Goal: Task Accomplishment & Management: Manage account settings

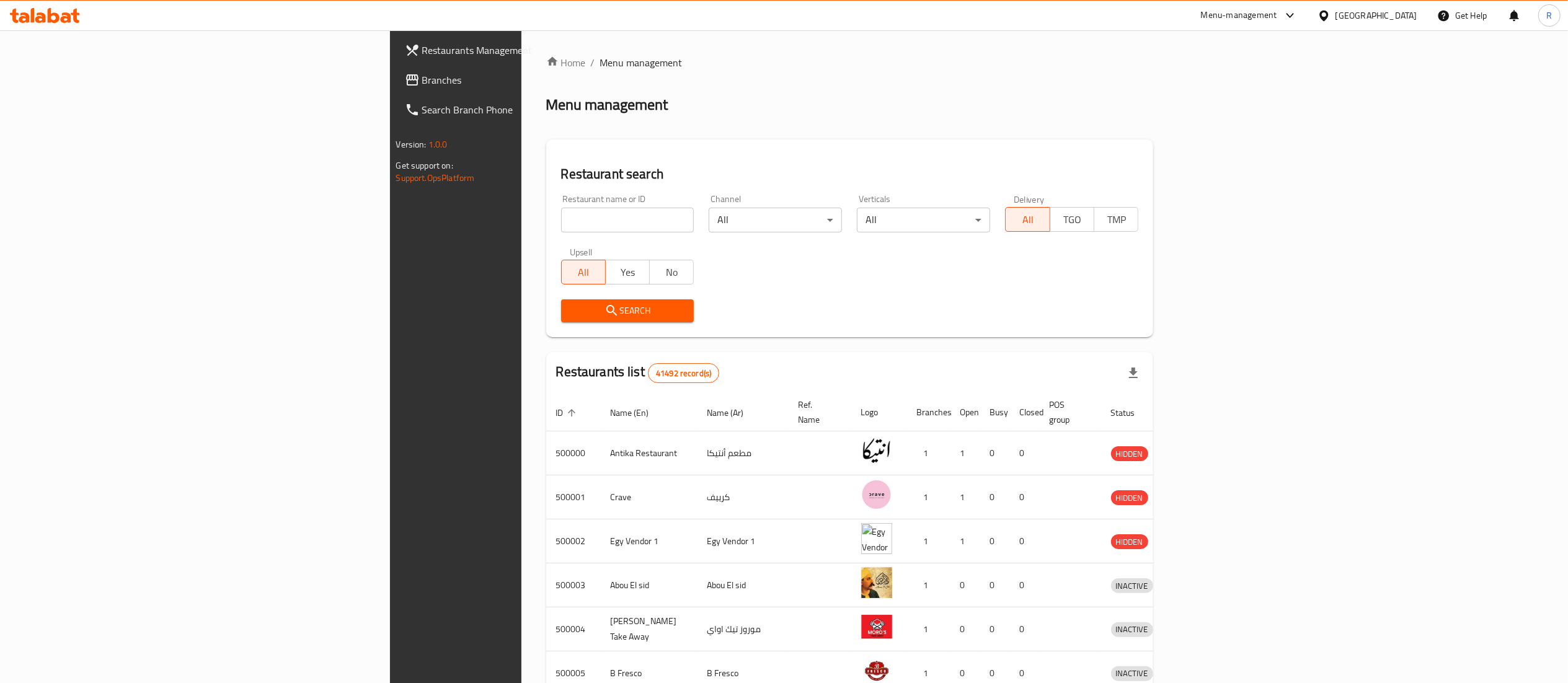
click at [561, 220] on input "search" at bounding box center [628, 220] width 134 height 25
type input "5 roosters"
click button "Search" at bounding box center [628, 310] width 134 height 23
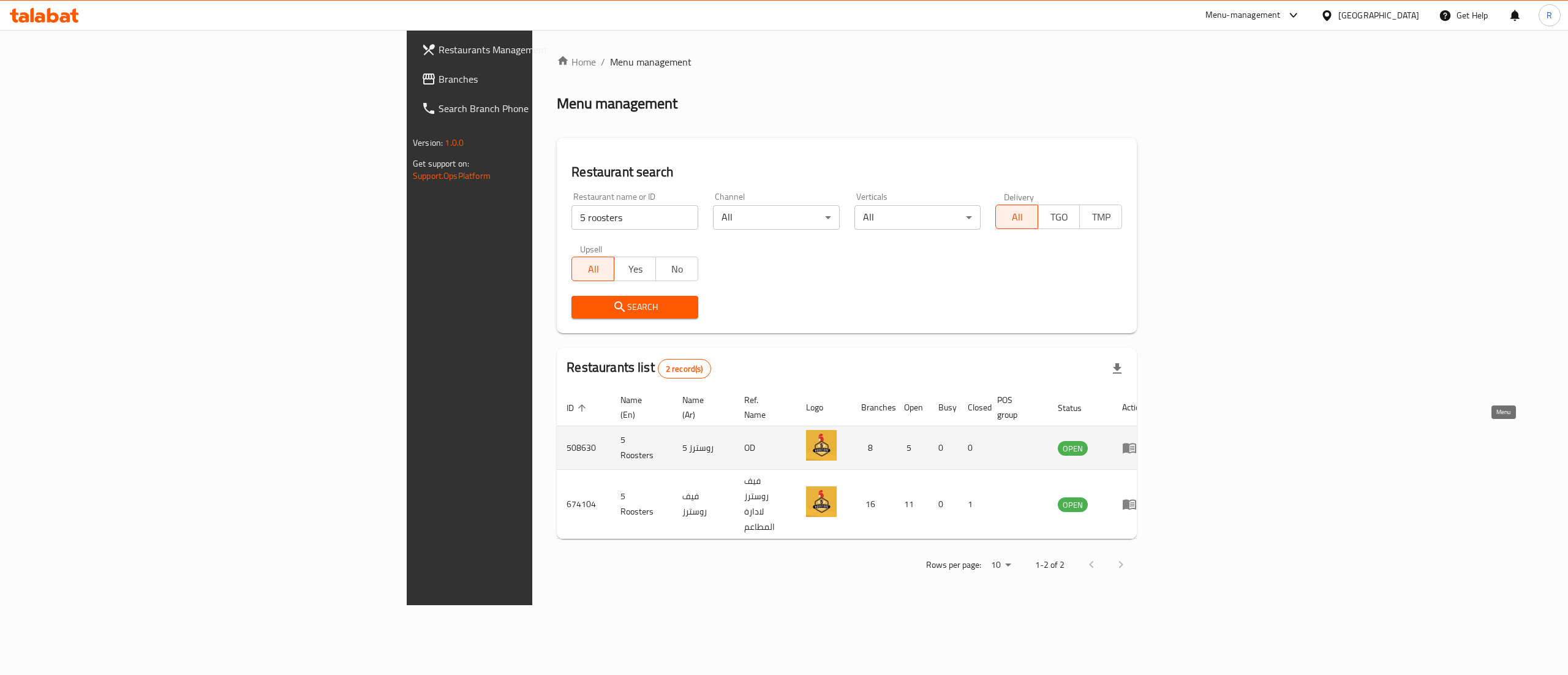
click at [1136, 444] on icon "enhanced table" at bounding box center [1129, 449] width 13 height 10
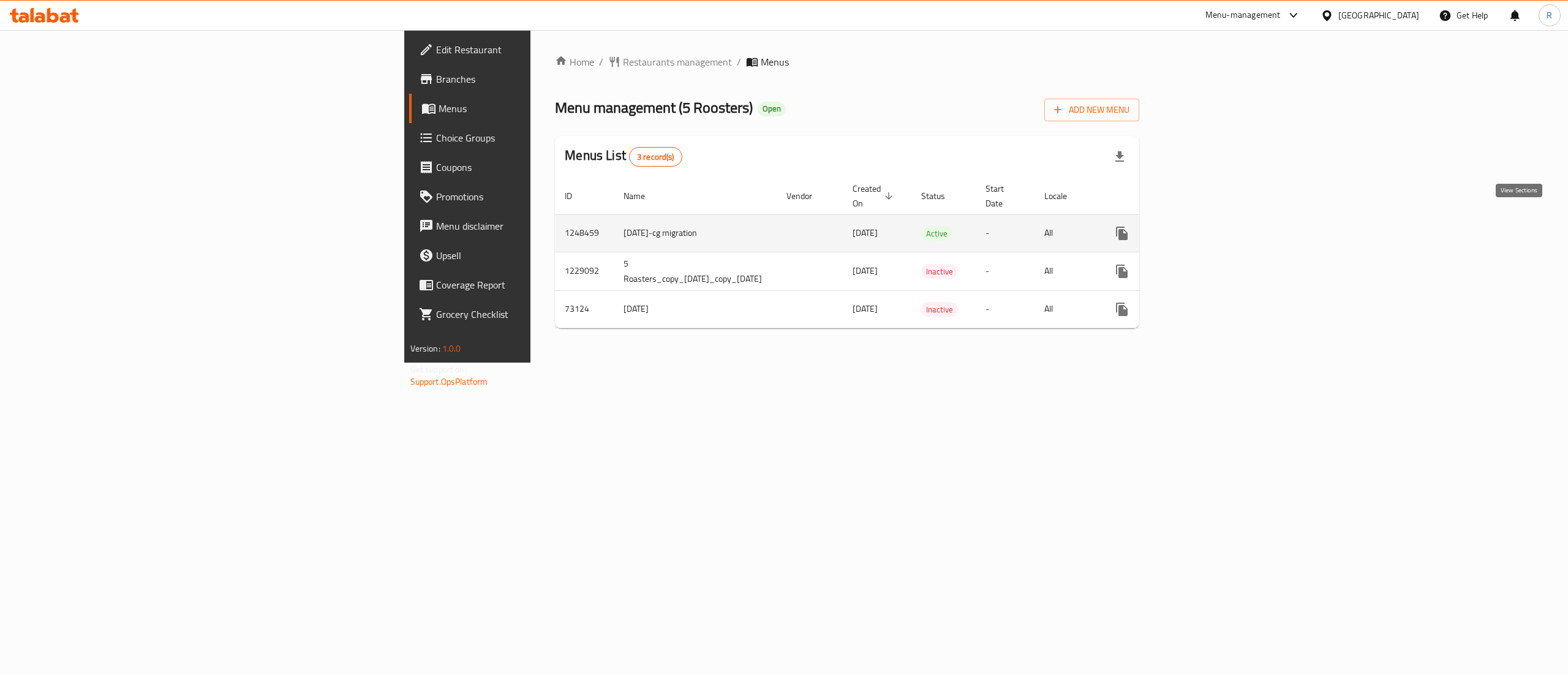
click at [1218, 226] on icon "enhanced table" at bounding box center [1210, 234] width 15 height 15
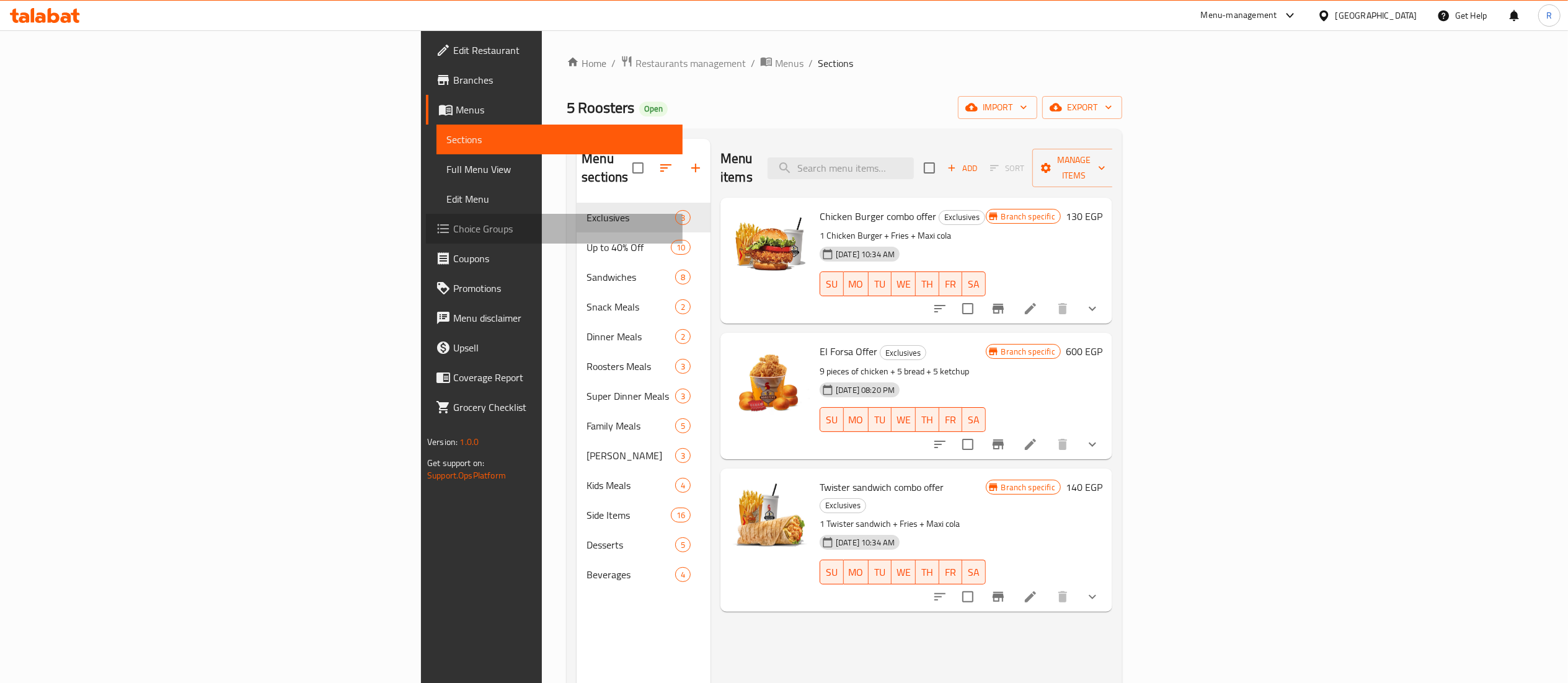
click at [453, 232] on span "Choice Groups" at bounding box center [563, 229] width 220 height 15
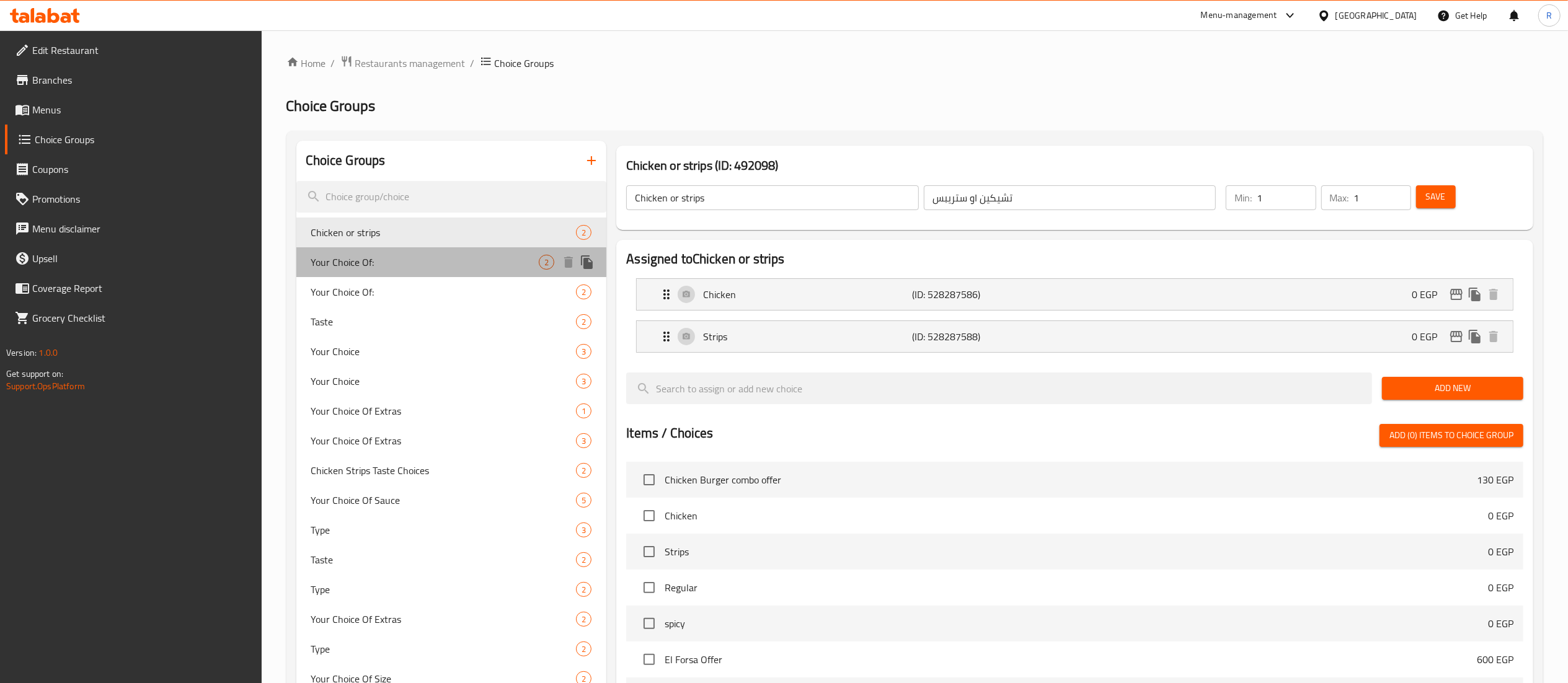
click at [418, 270] on div "Your Choice Of: 2" at bounding box center [451, 262] width 310 height 30
type input "Your Choice Of:"
type input "اختيارك من :"
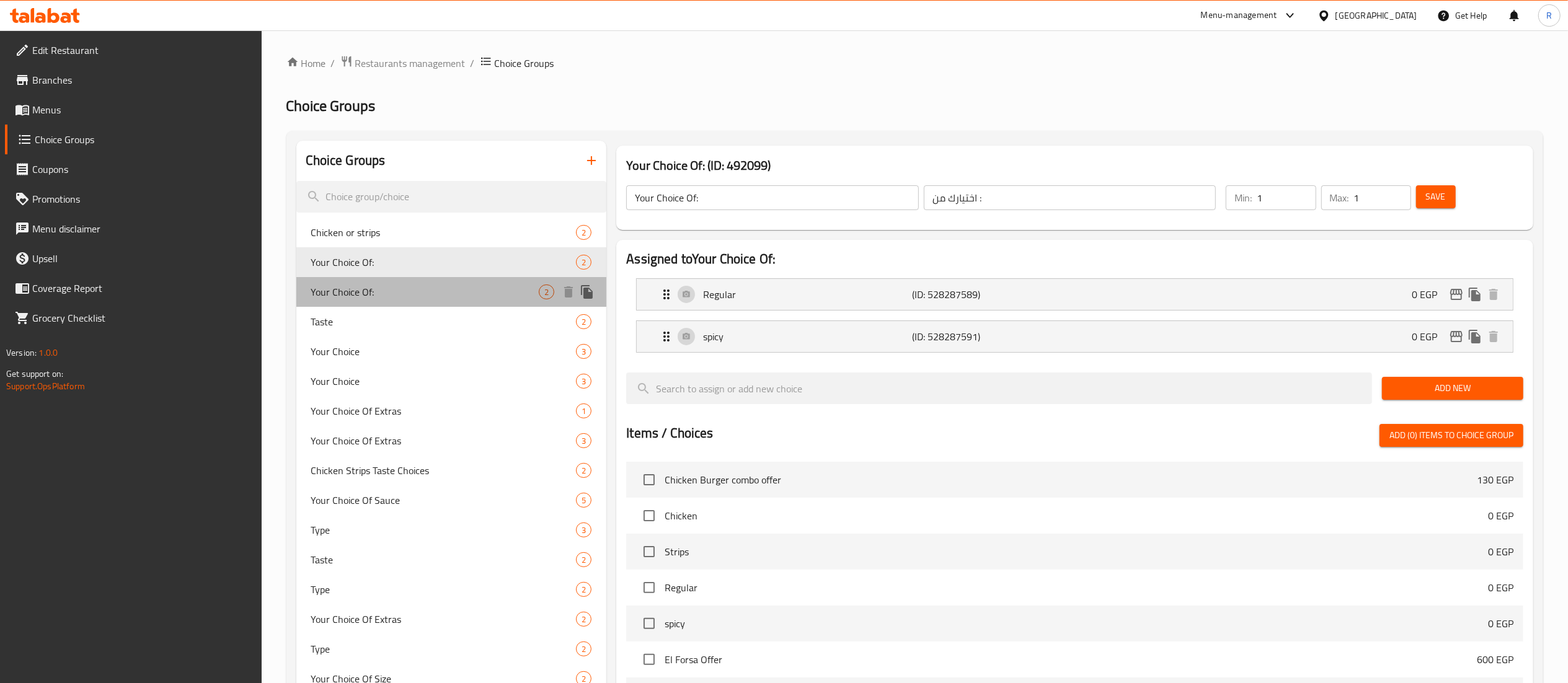
click at [429, 297] on span "Your Choice Of:" at bounding box center [425, 292] width 228 height 15
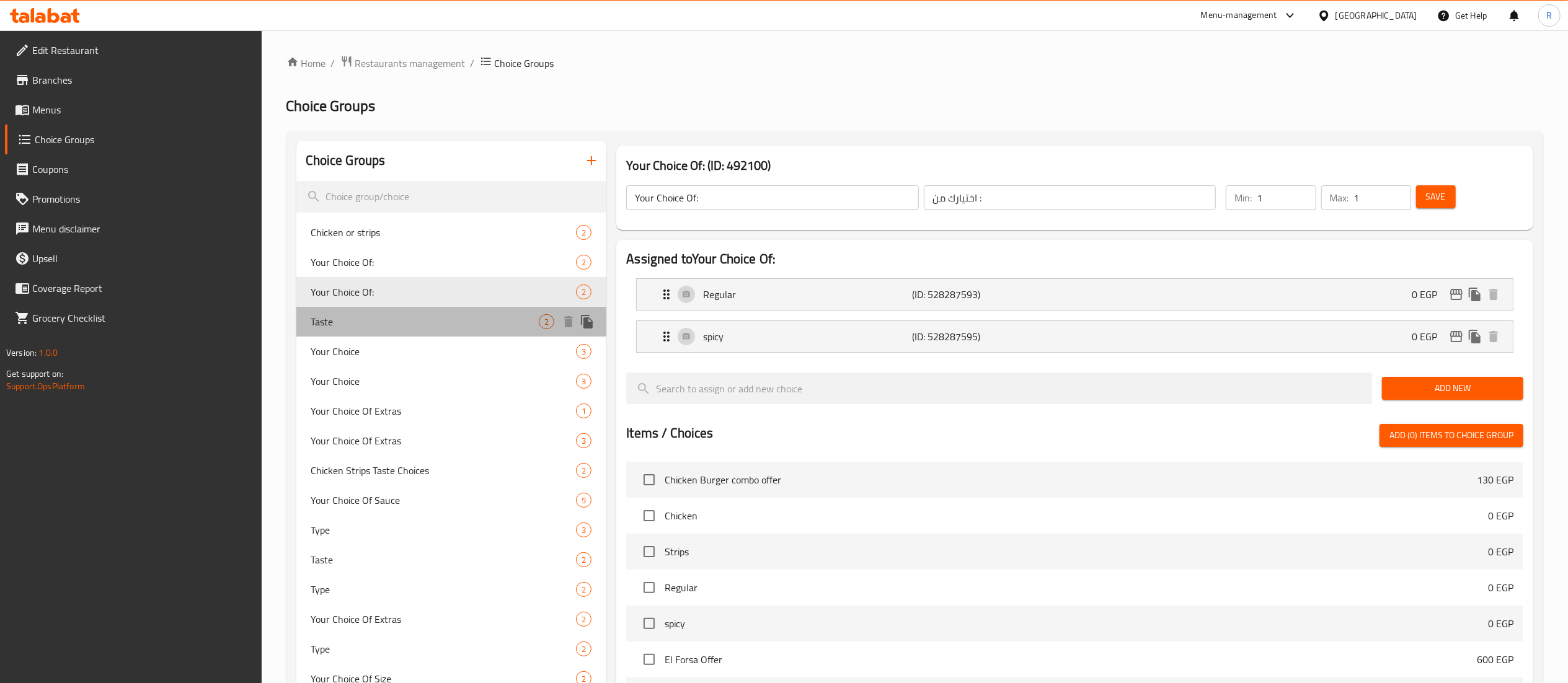
click at [450, 329] on span "Taste" at bounding box center [425, 322] width 228 height 15
type input "Taste"
type input "المذاق"
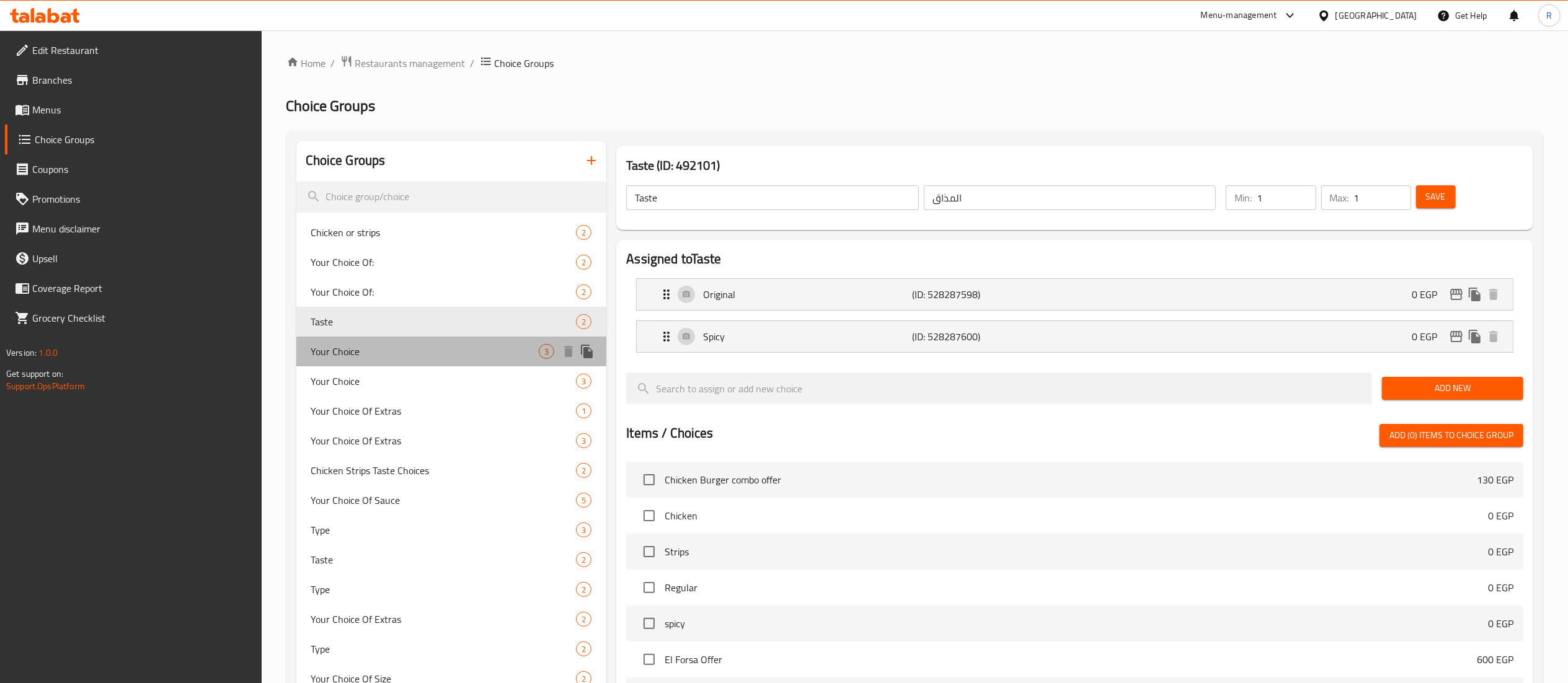
click at [452, 356] on span "Your Choice" at bounding box center [425, 352] width 228 height 15
type input "Your Choice"
type input "إختيارك"
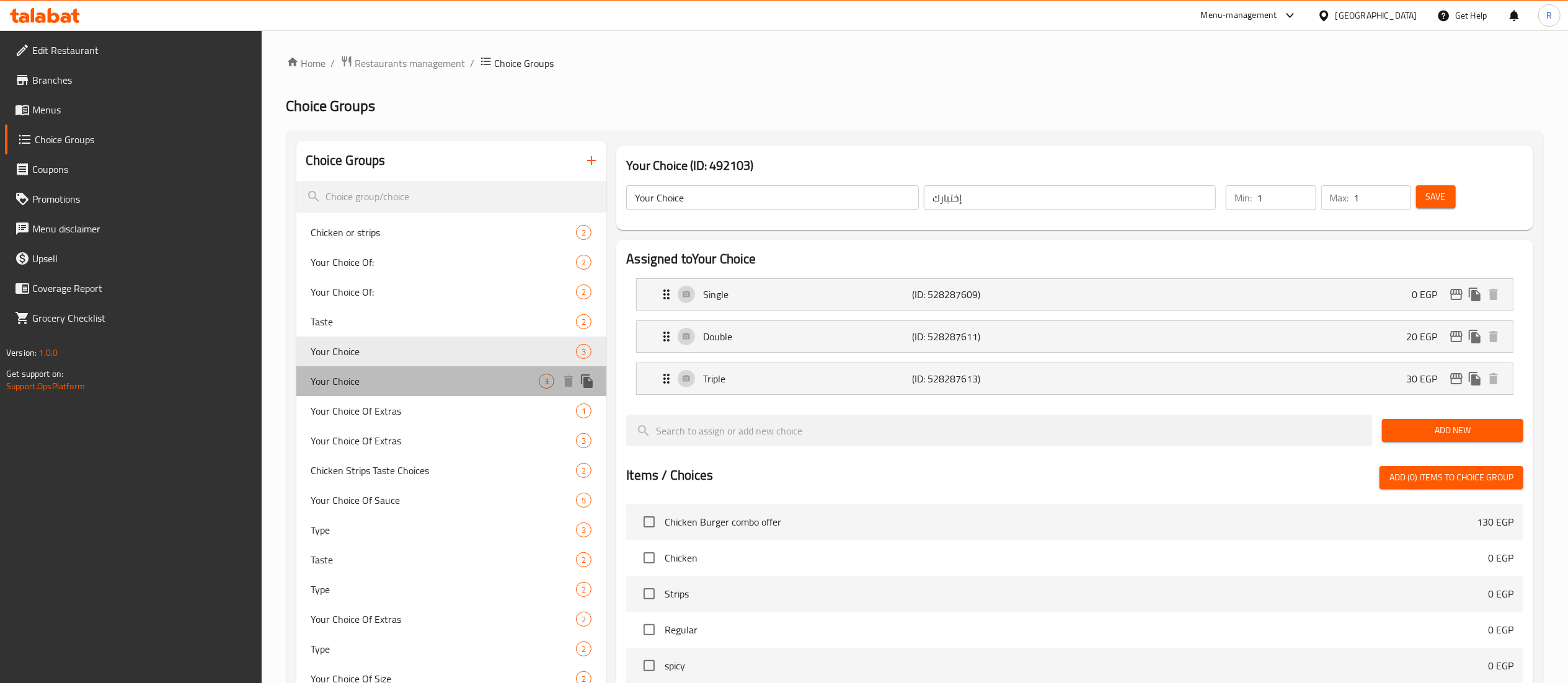
click at [462, 396] on div "Your Choice 3" at bounding box center [451, 380] width 310 height 30
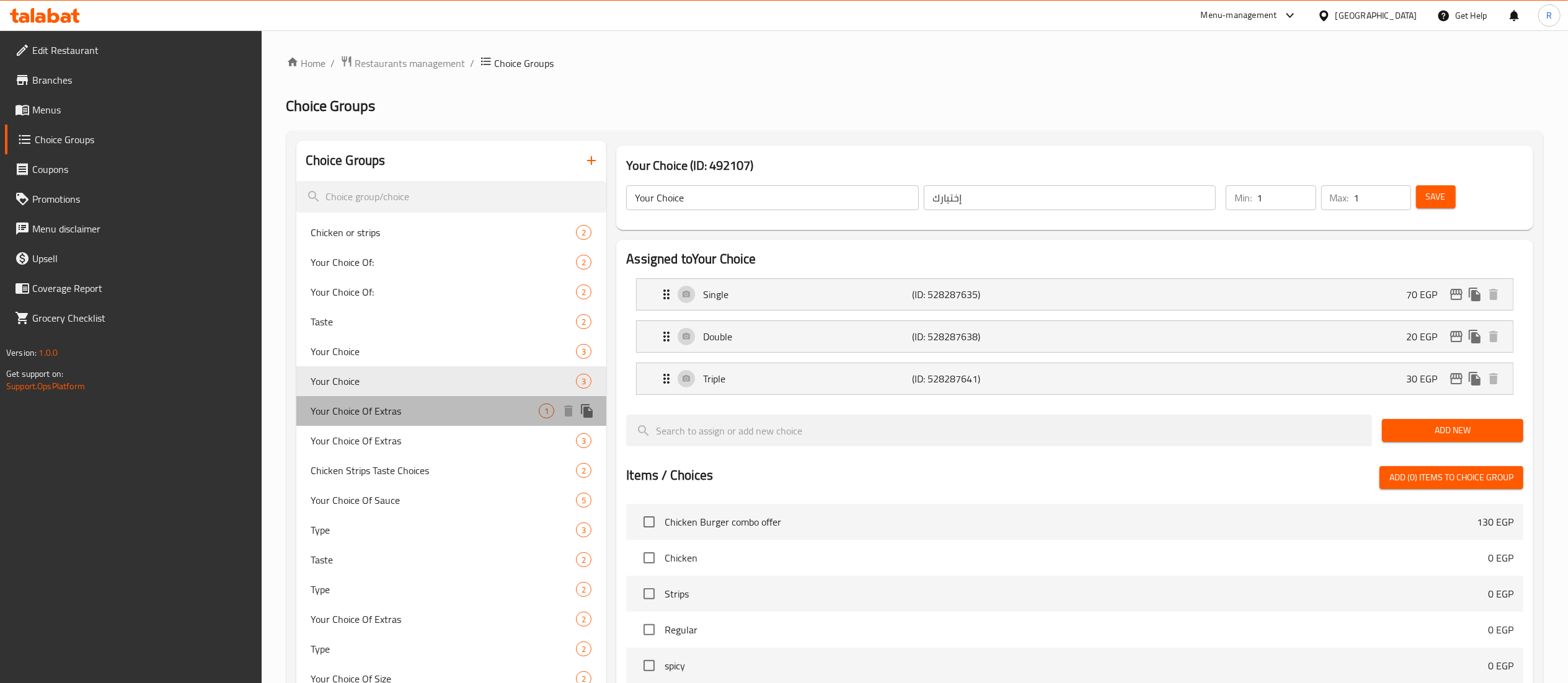
click at [401, 406] on span "Your Choice Of Extras" at bounding box center [425, 411] width 228 height 15
type input "Your Choice Of Extras"
type input "إختيارك من الإضافات"
type input "0"
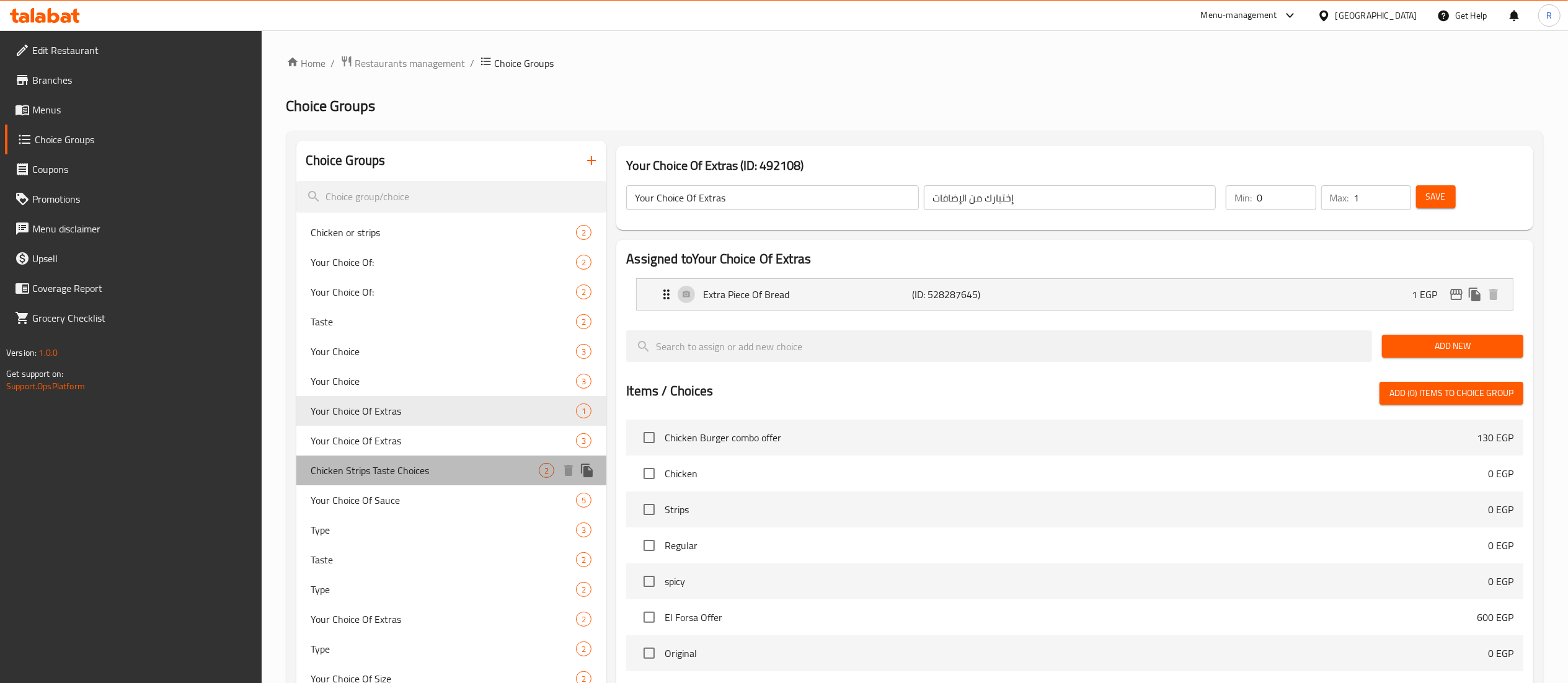
click at [435, 478] on span "Chicken Strips Taste Choices" at bounding box center [425, 471] width 228 height 15
type input "Chicken Strips Taste Choices"
type input "إختيارات مذاق شرائح الدجاج"
type input "1"
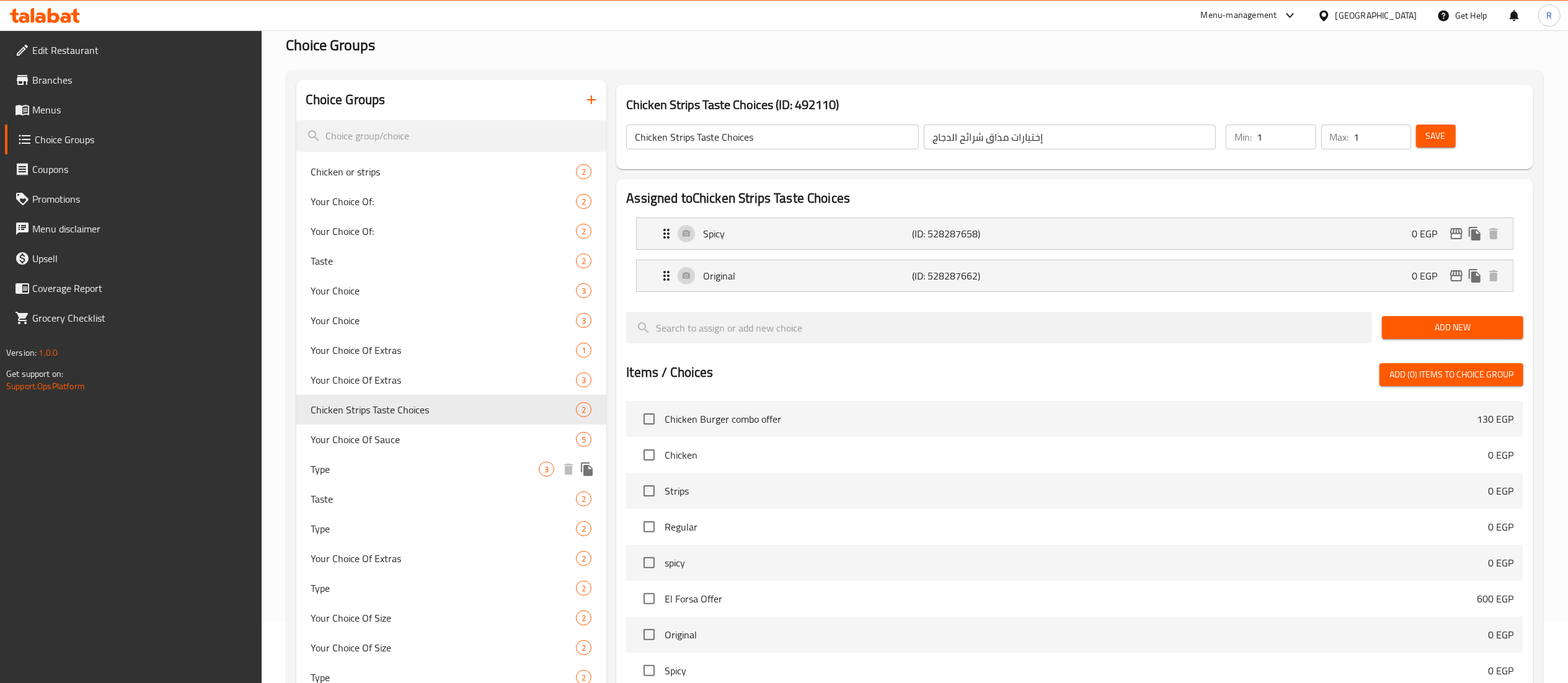
scroll to position [64, 0]
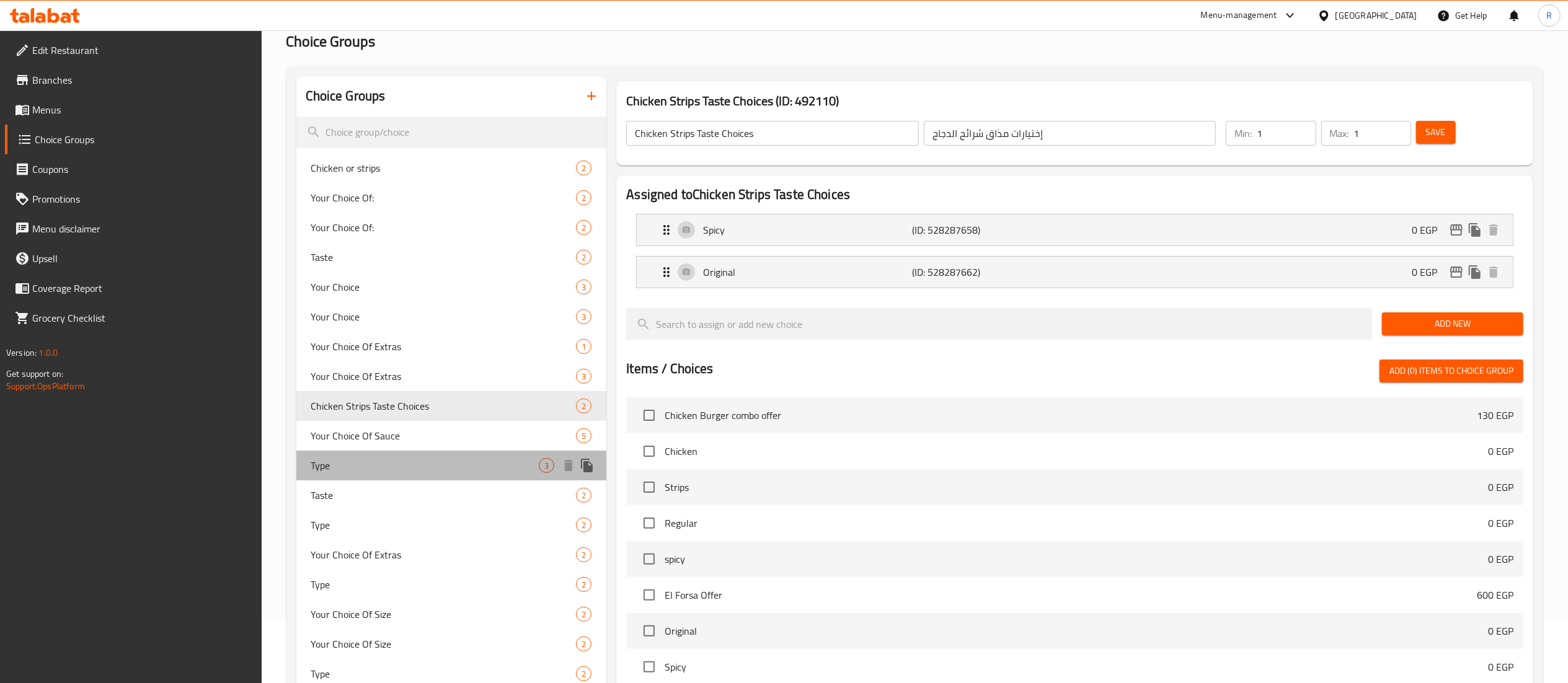
click at [435, 478] on div "Type 3" at bounding box center [451, 465] width 310 height 30
type input "Type"
type input "النوع"
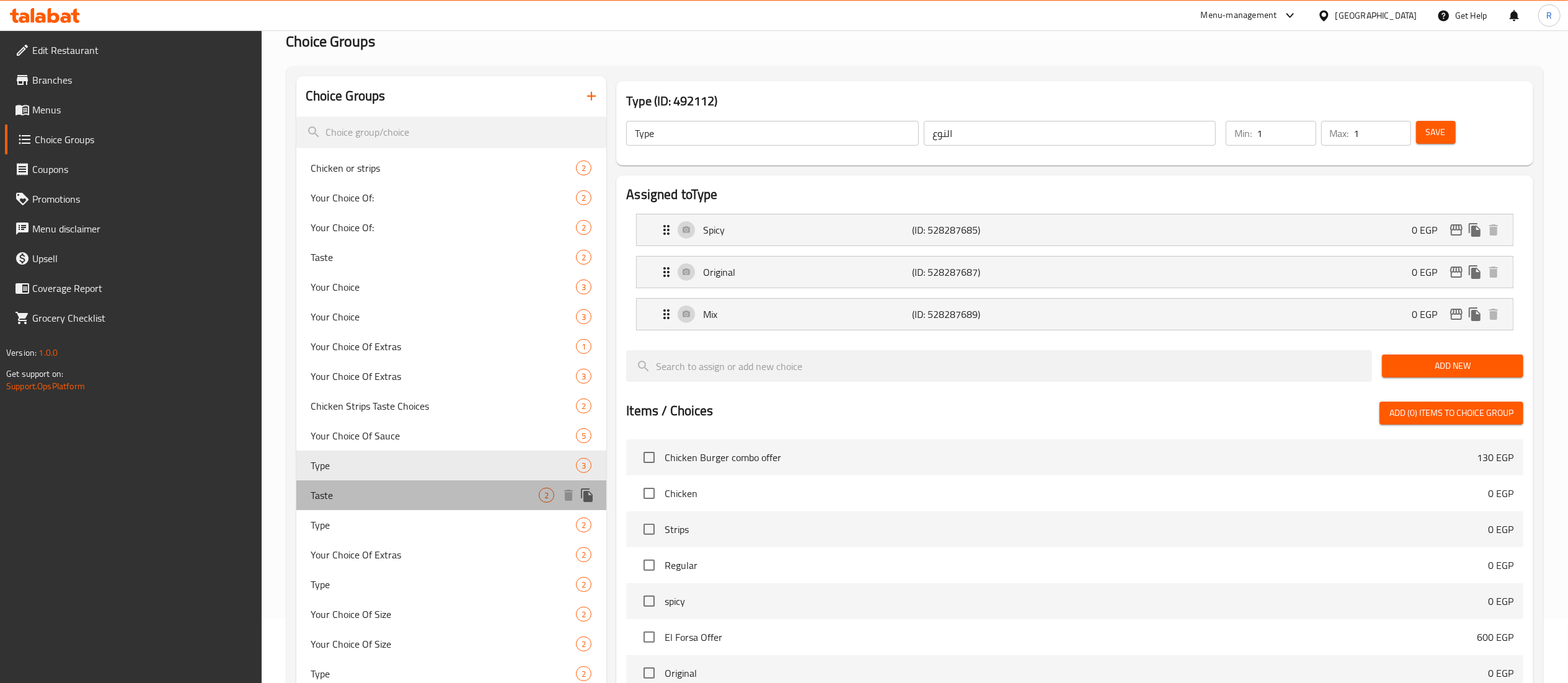
click at [391, 500] on span "Taste" at bounding box center [425, 495] width 228 height 15
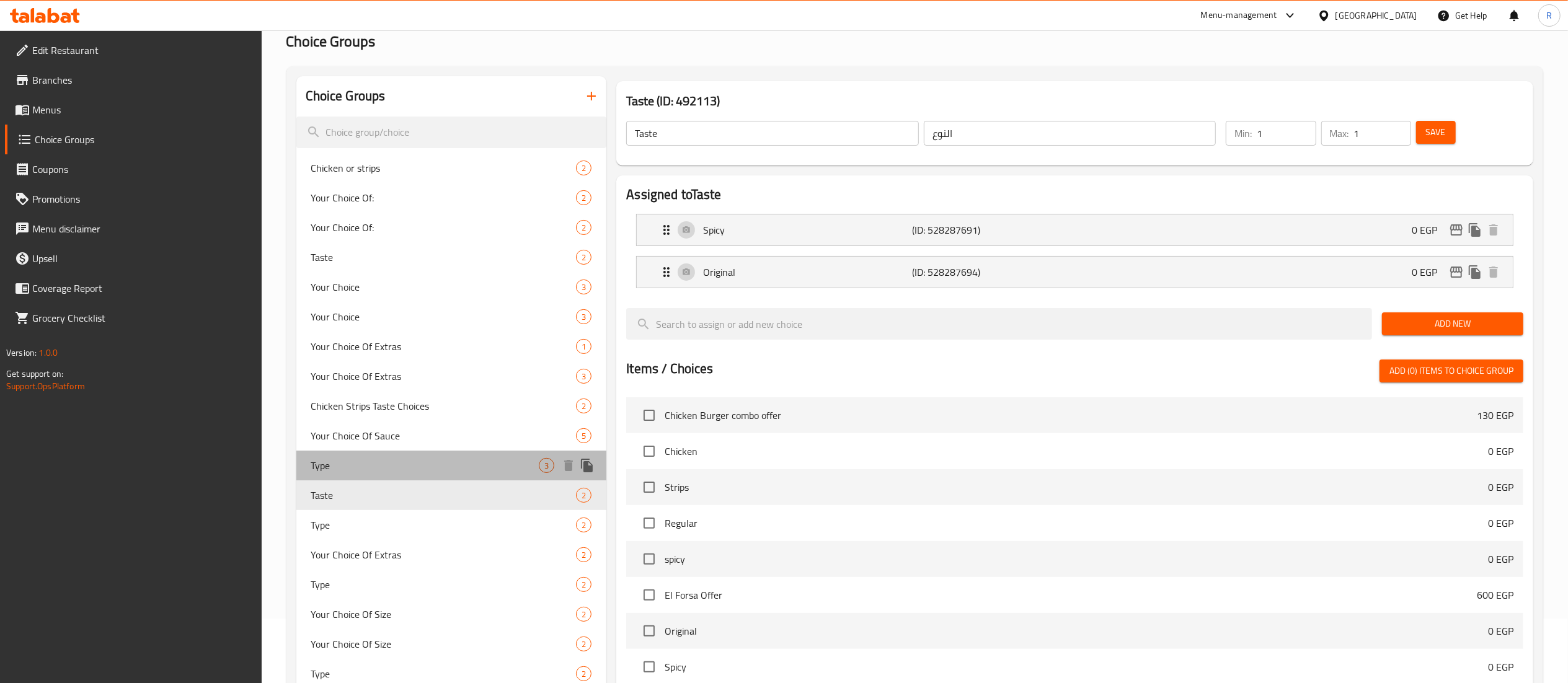
click at [431, 471] on span "Type" at bounding box center [425, 466] width 228 height 15
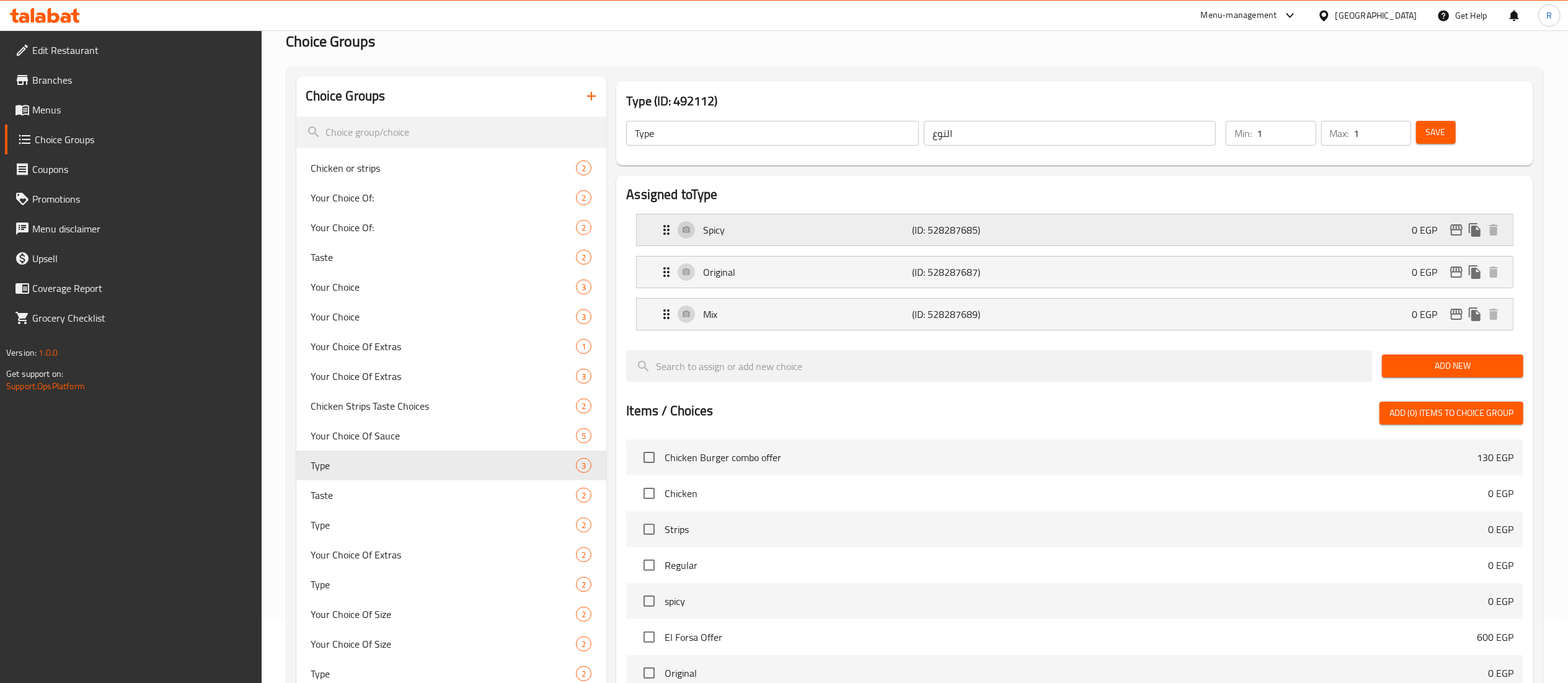
click at [669, 243] on div "Spicy (ID: 528287685) 0 EGP" at bounding box center [1079, 230] width 839 height 31
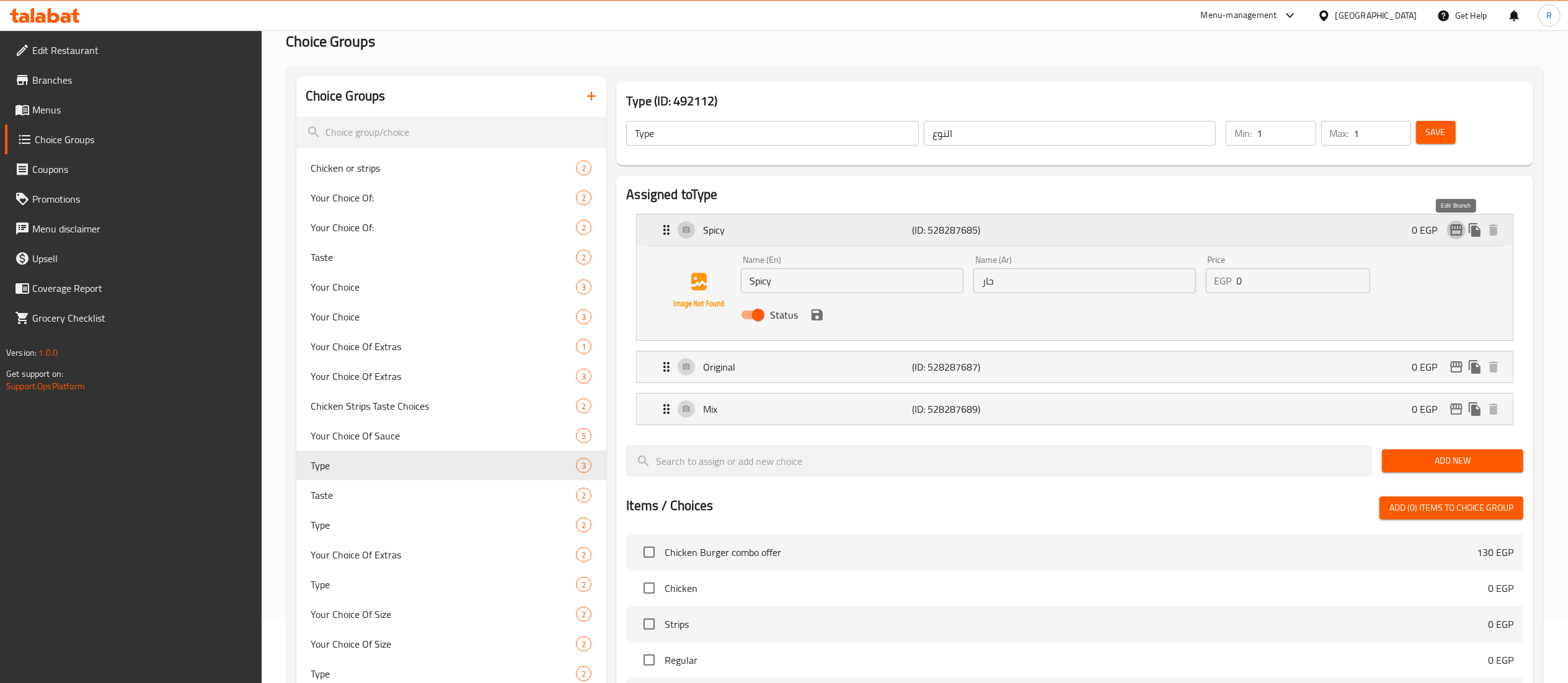
click at [1454, 232] on icon "edit" at bounding box center [1456, 230] width 15 height 15
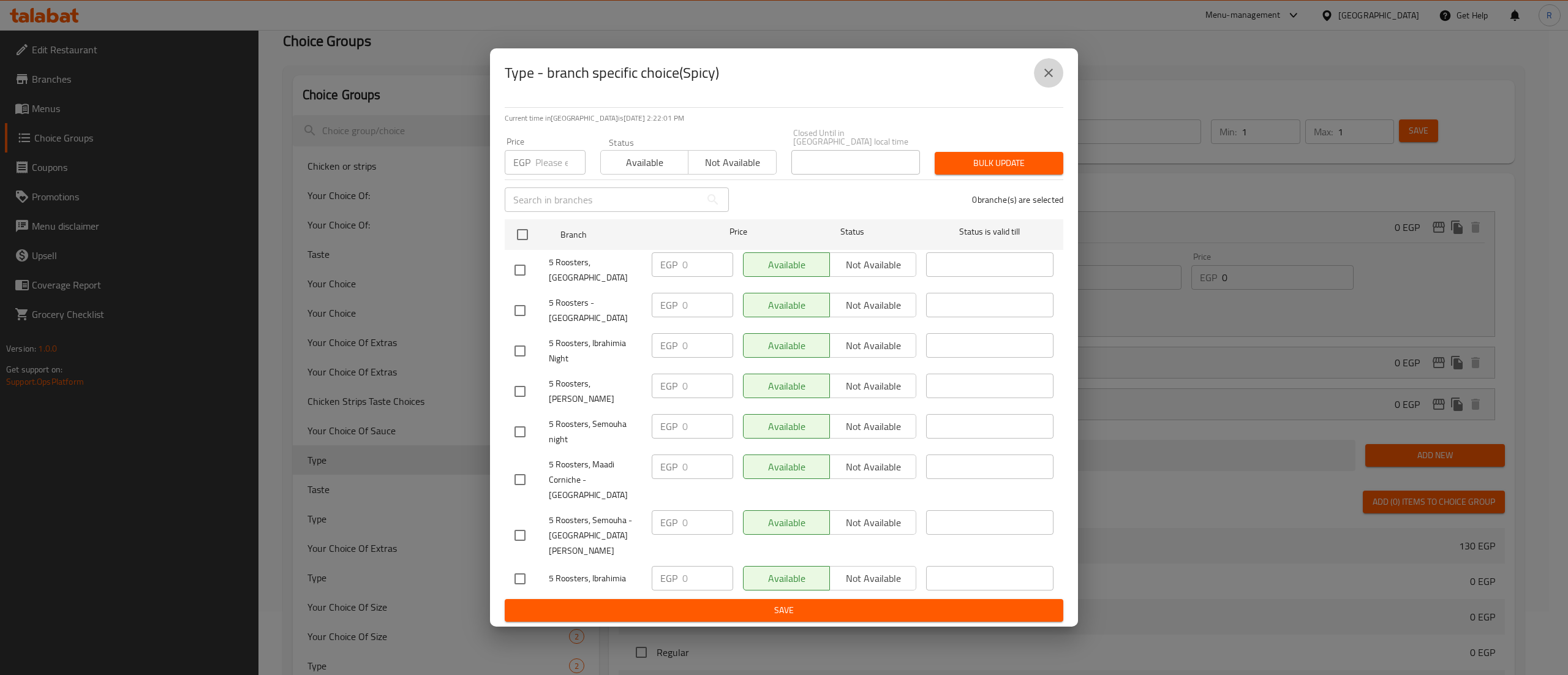
click at [1052, 77] on icon "close" at bounding box center [1048, 73] width 8 height 8
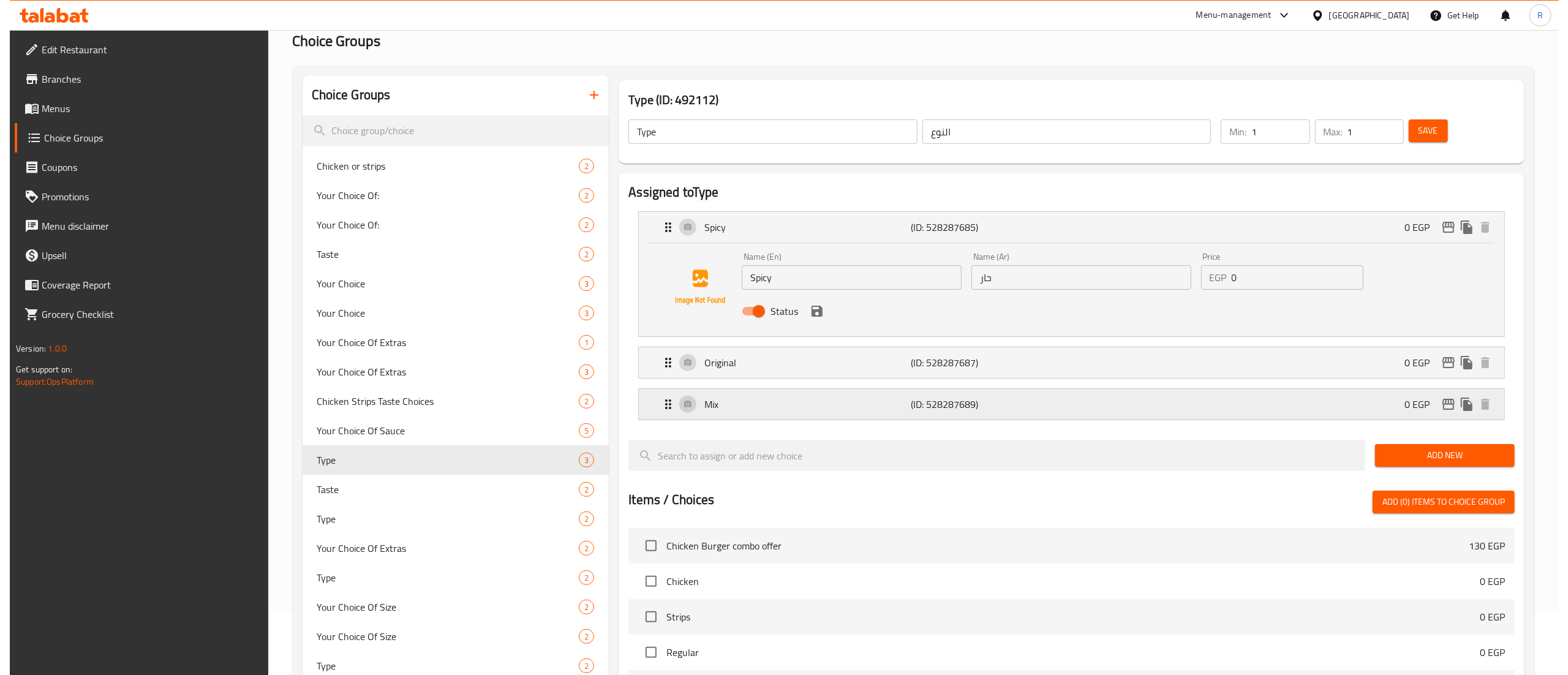
scroll to position [530, 0]
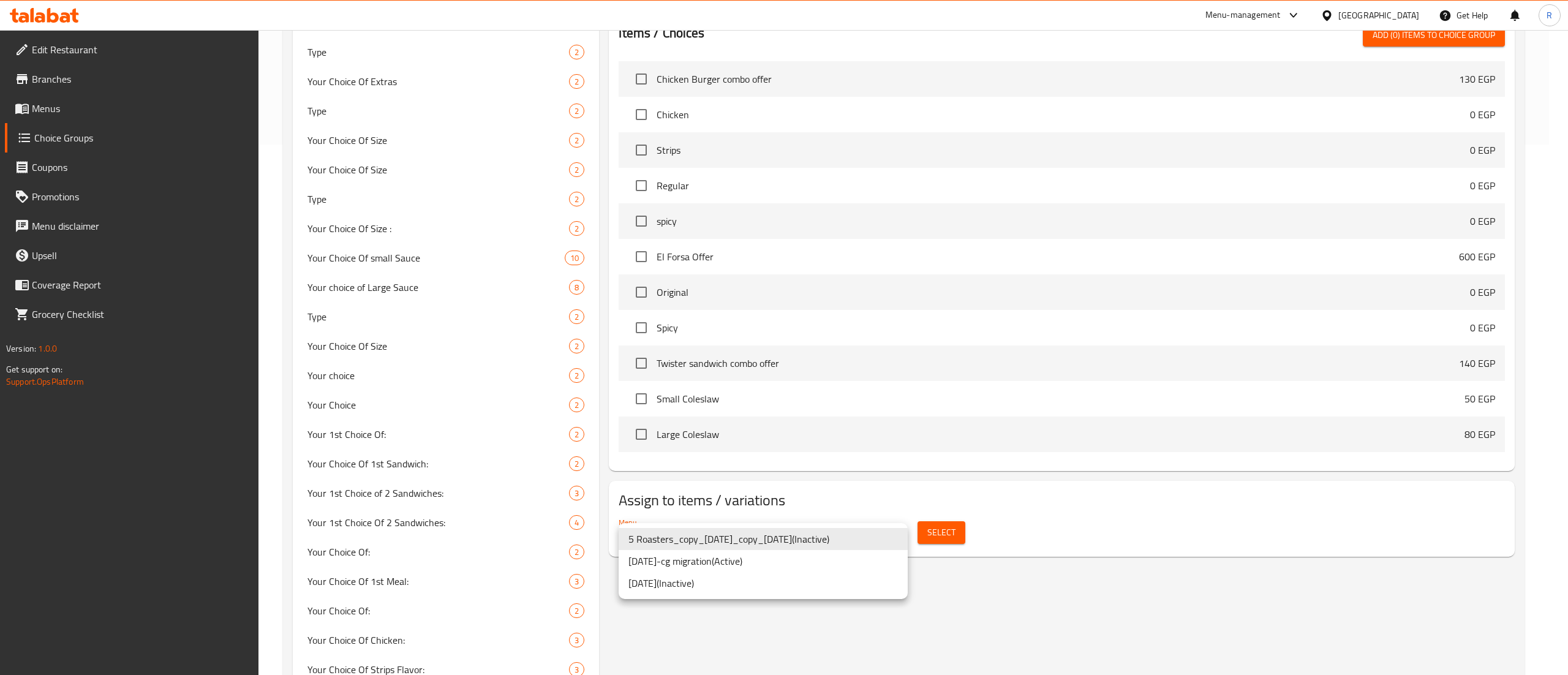
click at [812, 566] on li "[DATE]-cg migration ( Active )" at bounding box center [764, 561] width 289 height 22
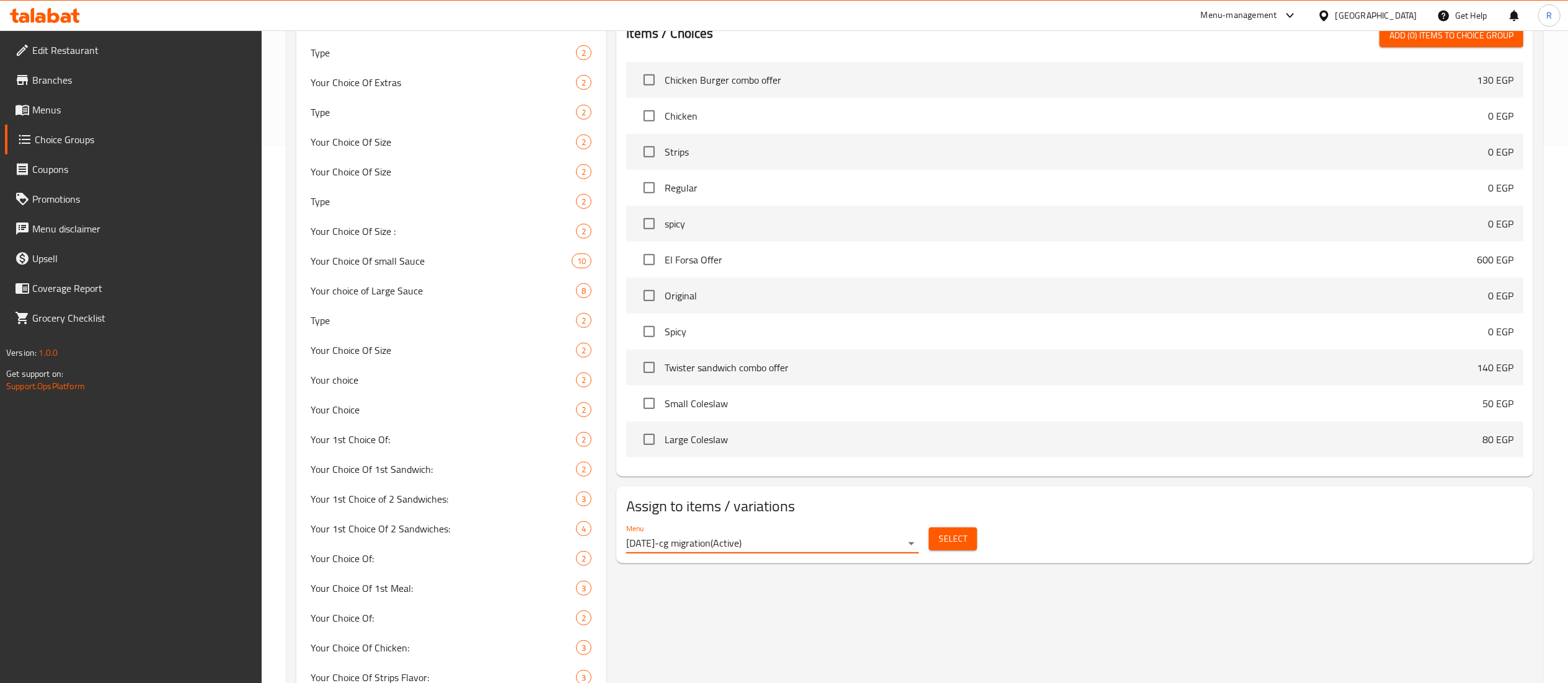
click at [945, 533] on span "Select" at bounding box center [953, 538] width 29 height 15
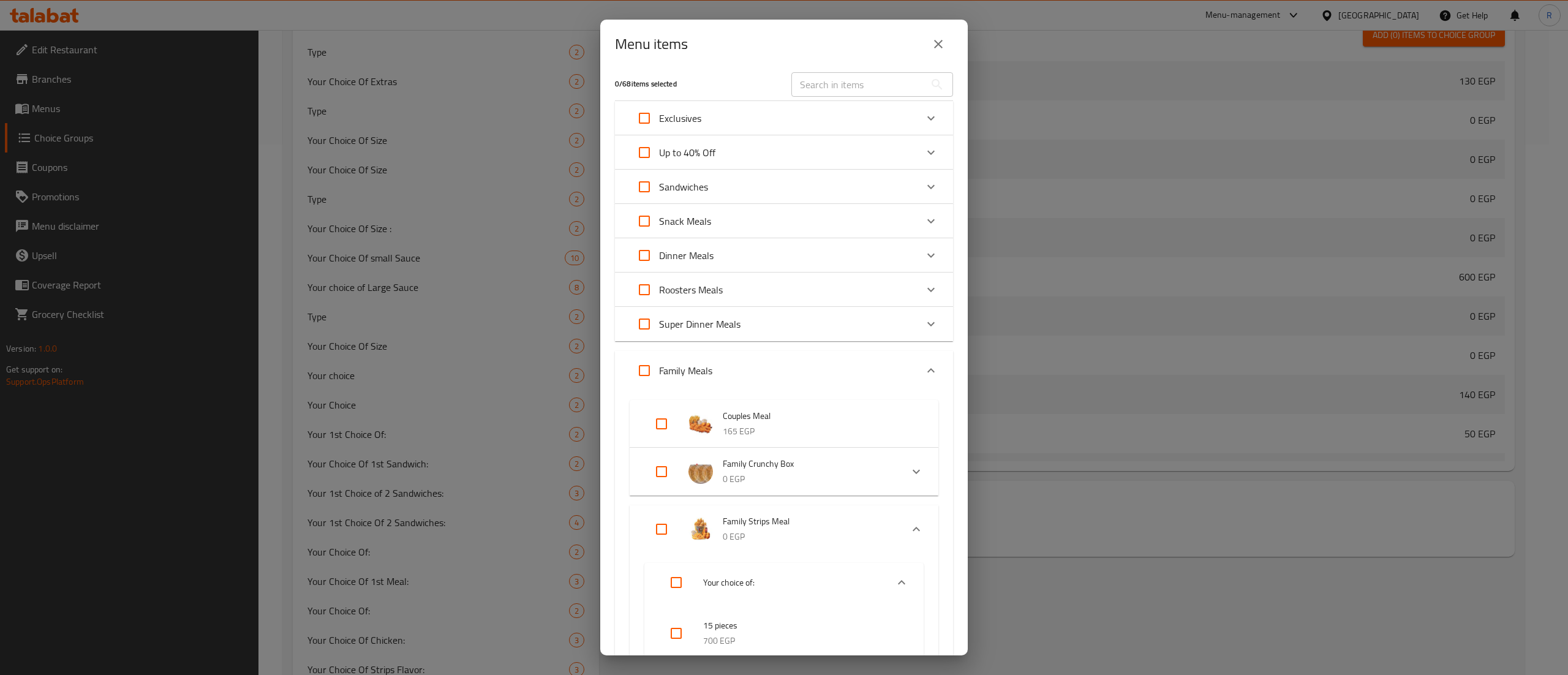
scroll to position [0, 0]
click at [806, 327] on div "Super Dinner Meals" at bounding box center [773, 330] width 287 height 29
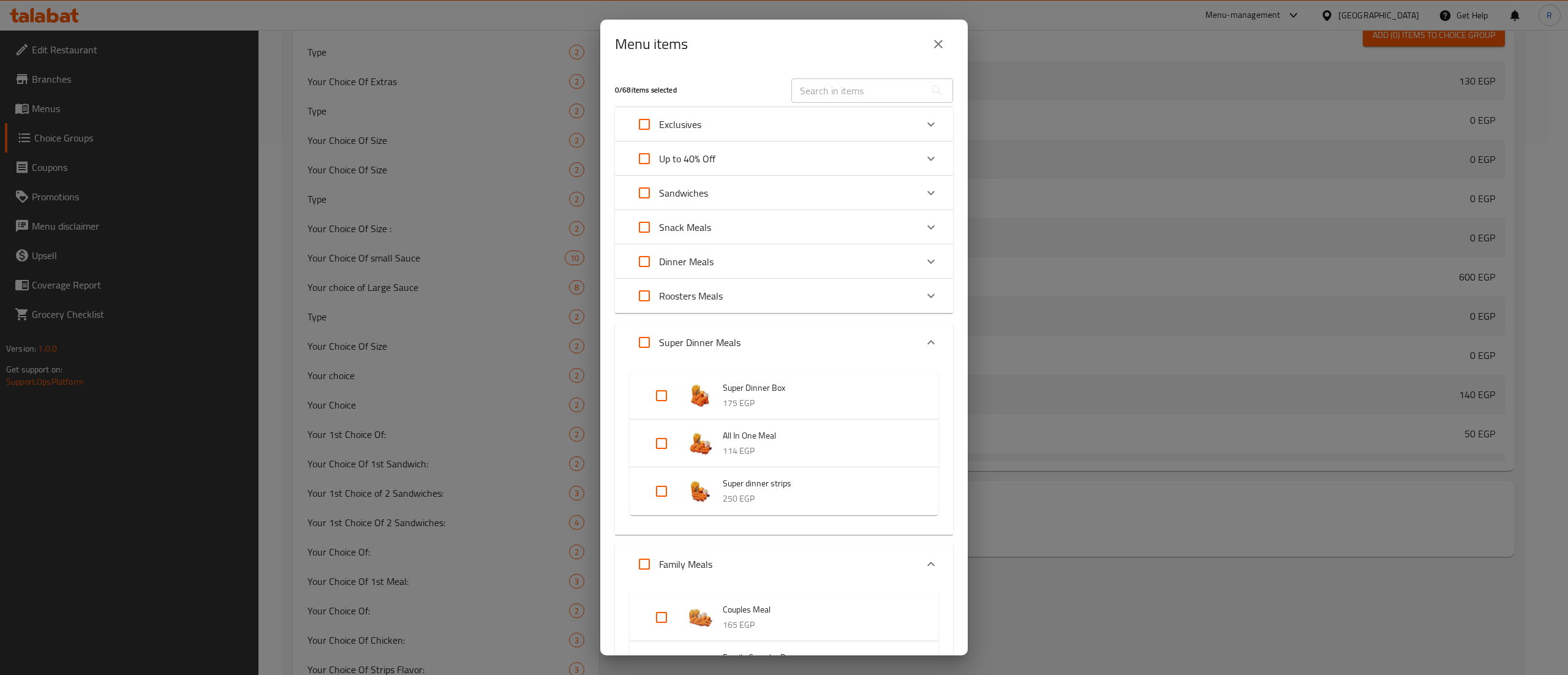
click at [789, 345] on div "Super Dinner Meals" at bounding box center [773, 342] width 287 height 29
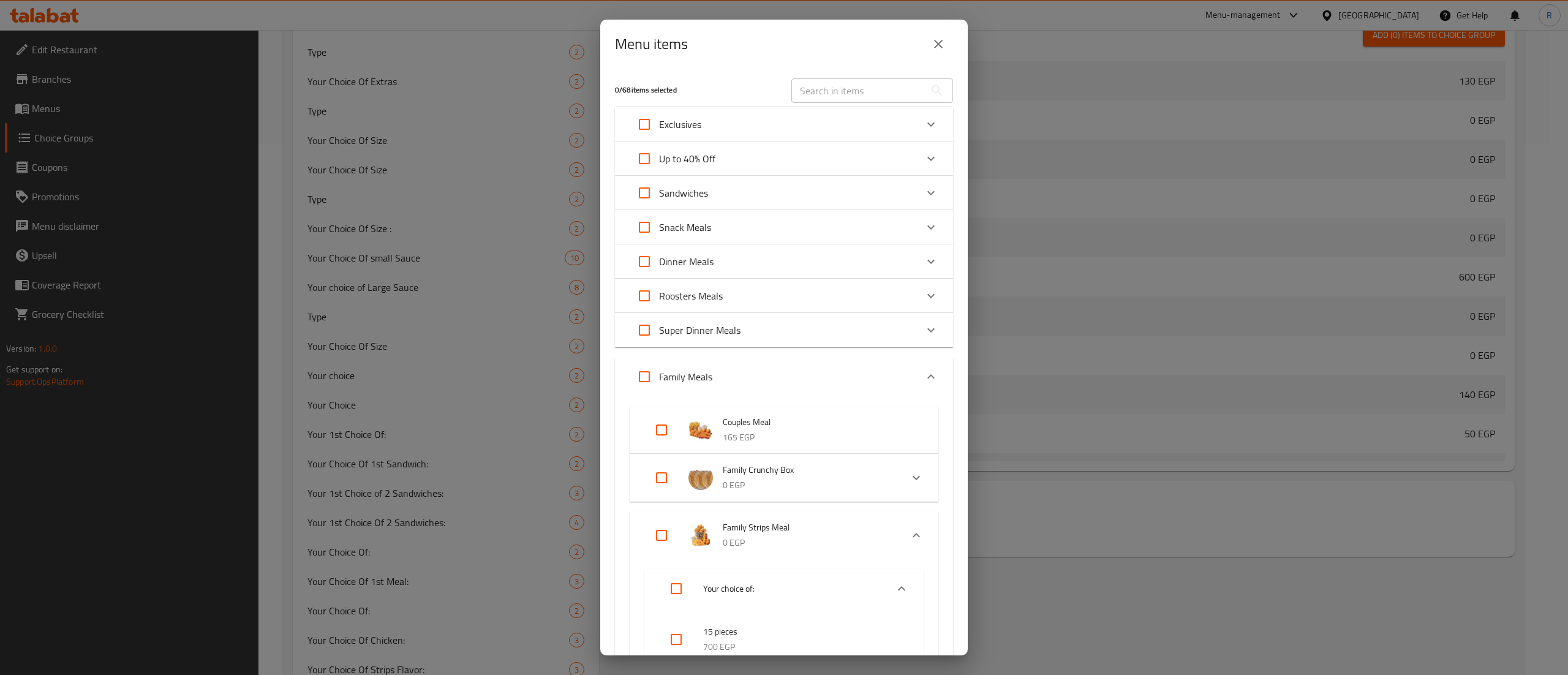
click at [792, 195] on div "Sandwiches" at bounding box center [773, 192] width 287 height 29
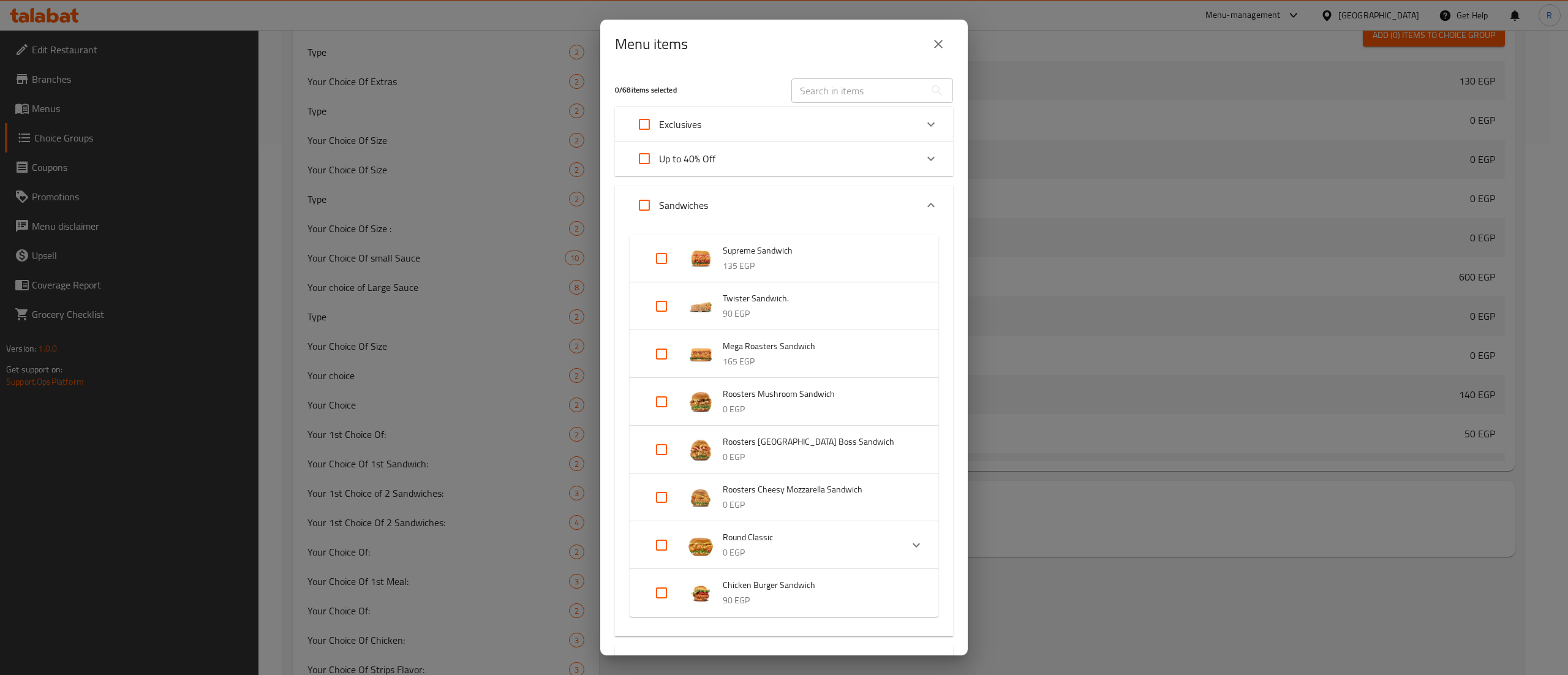
click at [792, 195] on div "Sandwiches" at bounding box center [773, 205] width 287 height 29
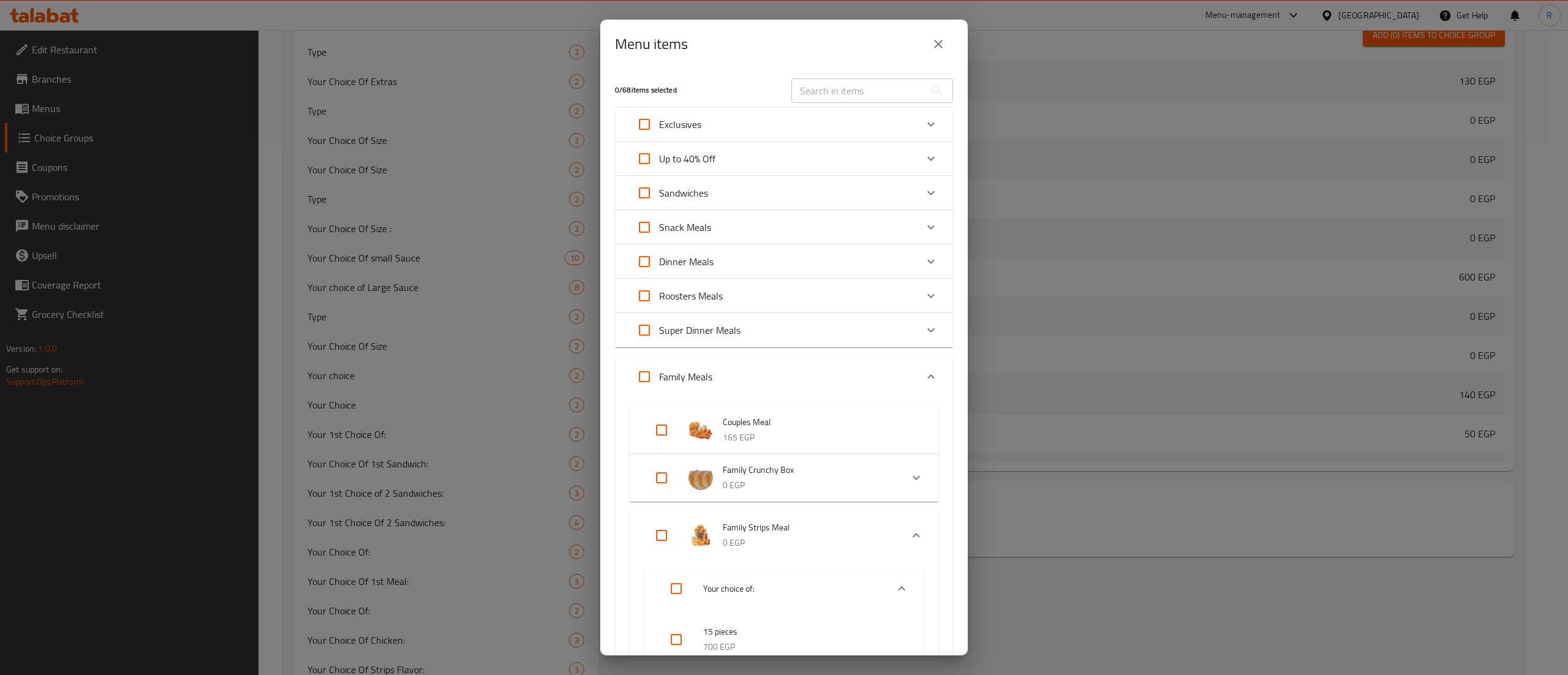
click at [890, 332] on div "Super Dinner Meals" at bounding box center [773, 330] width 287 height 29
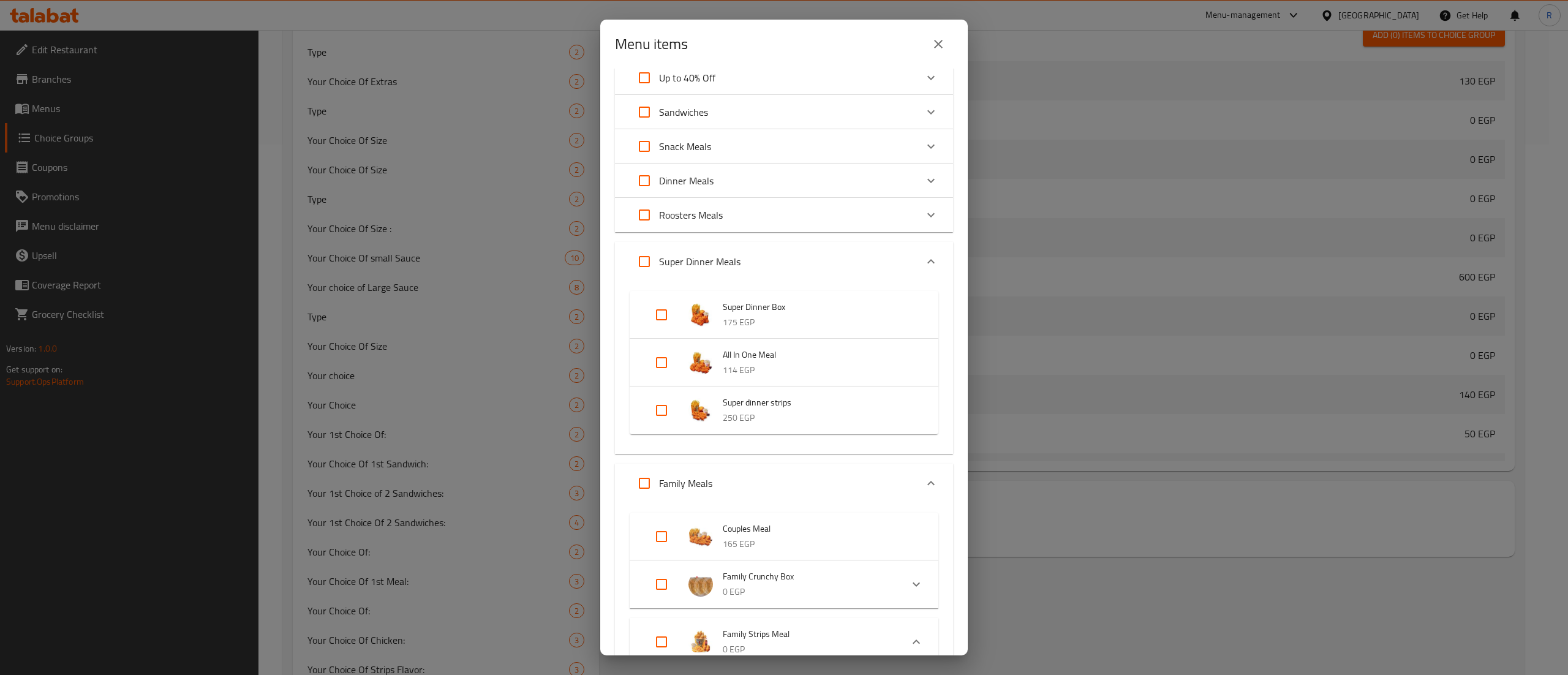
scroll to position [18, 0]
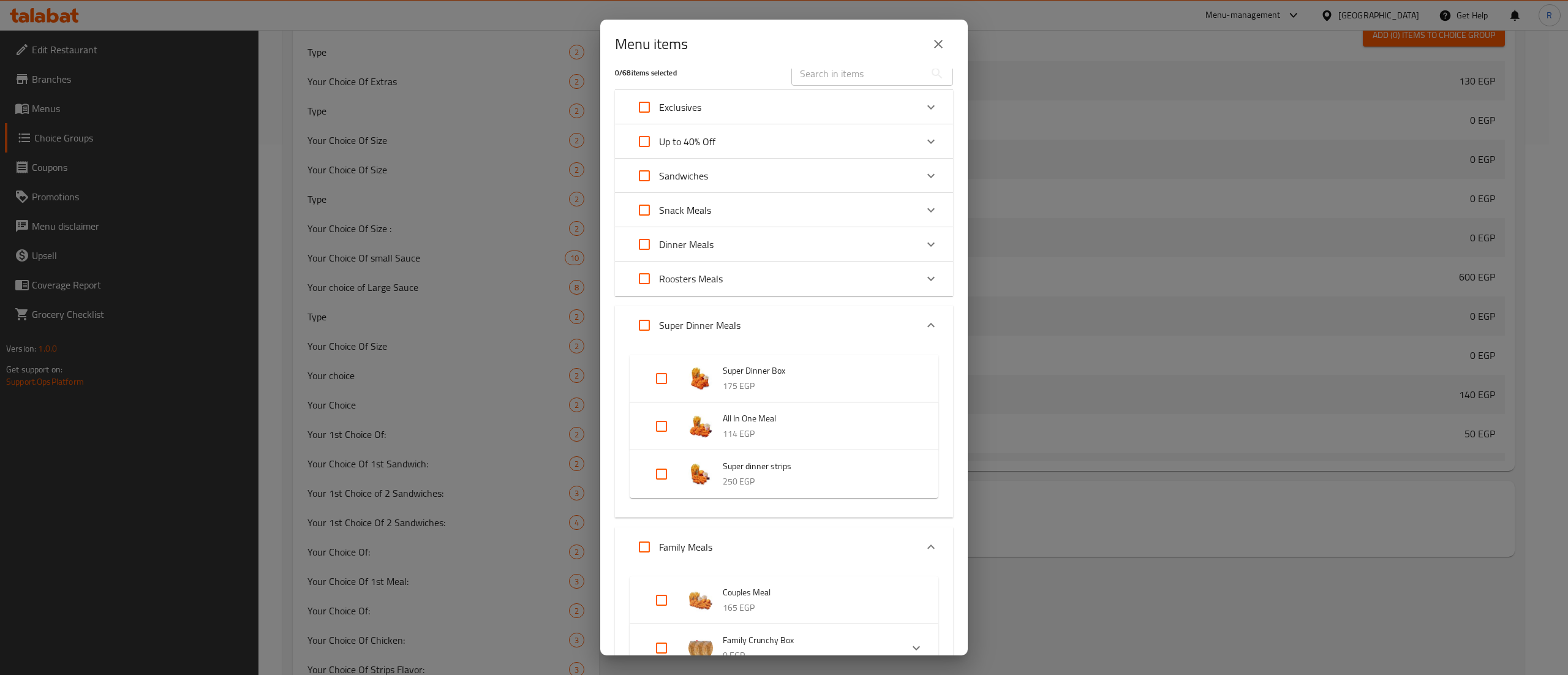
click at [838, 270] on div "Roosters Meals" at bounding box center [773, 278] width 287 height 29
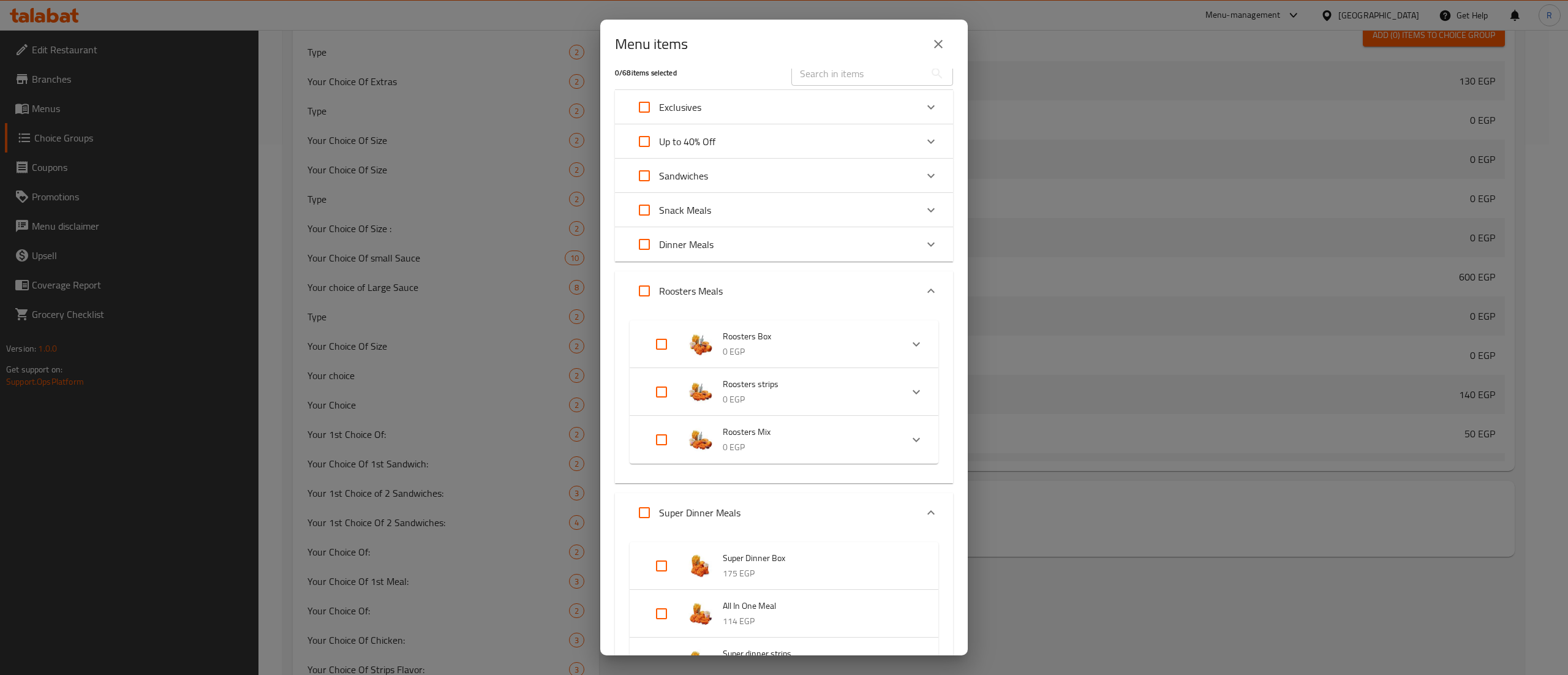
click at [780, 232] on div "Dinner Meals" at bounding box center [773, 244] width 287 height 29
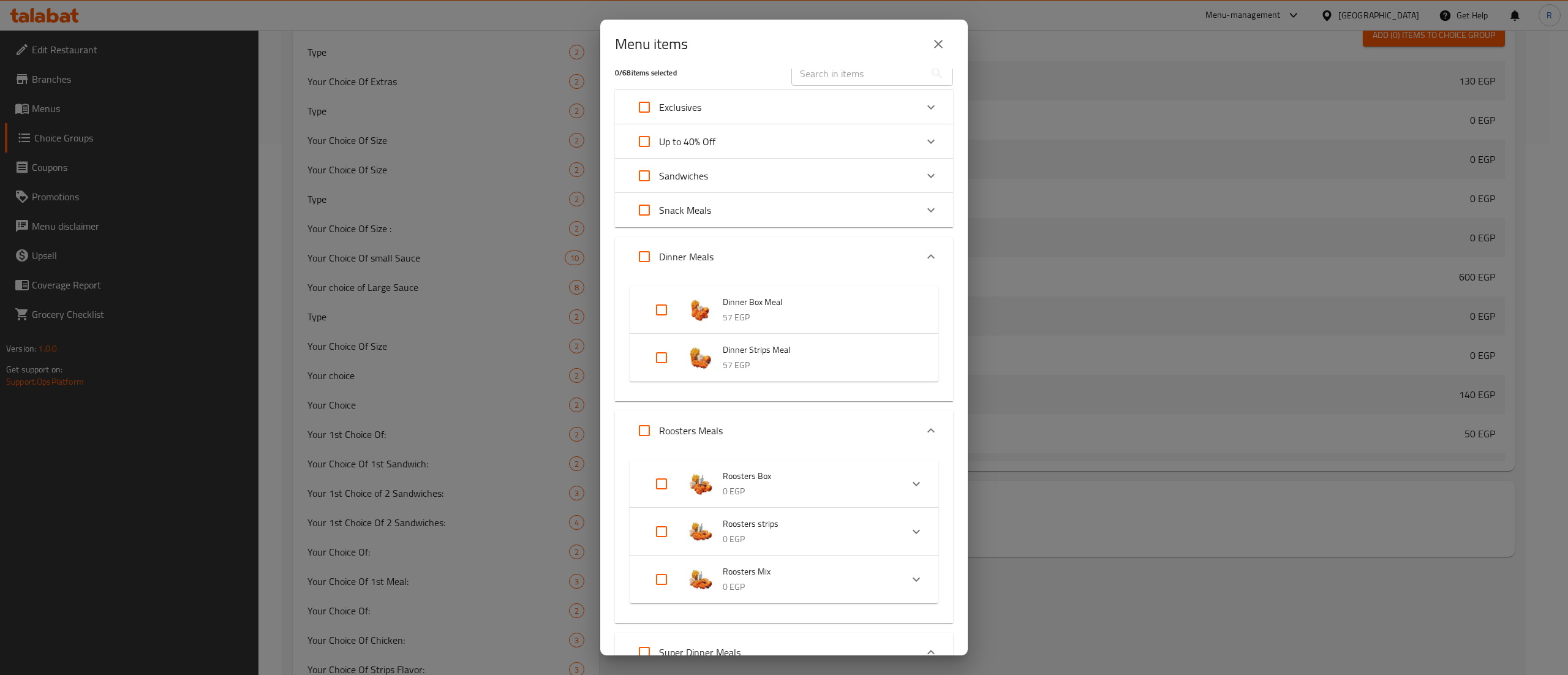
click at [782, 166] on div "Sandwiches" at bounding box center [773, 175] width 287 height 29
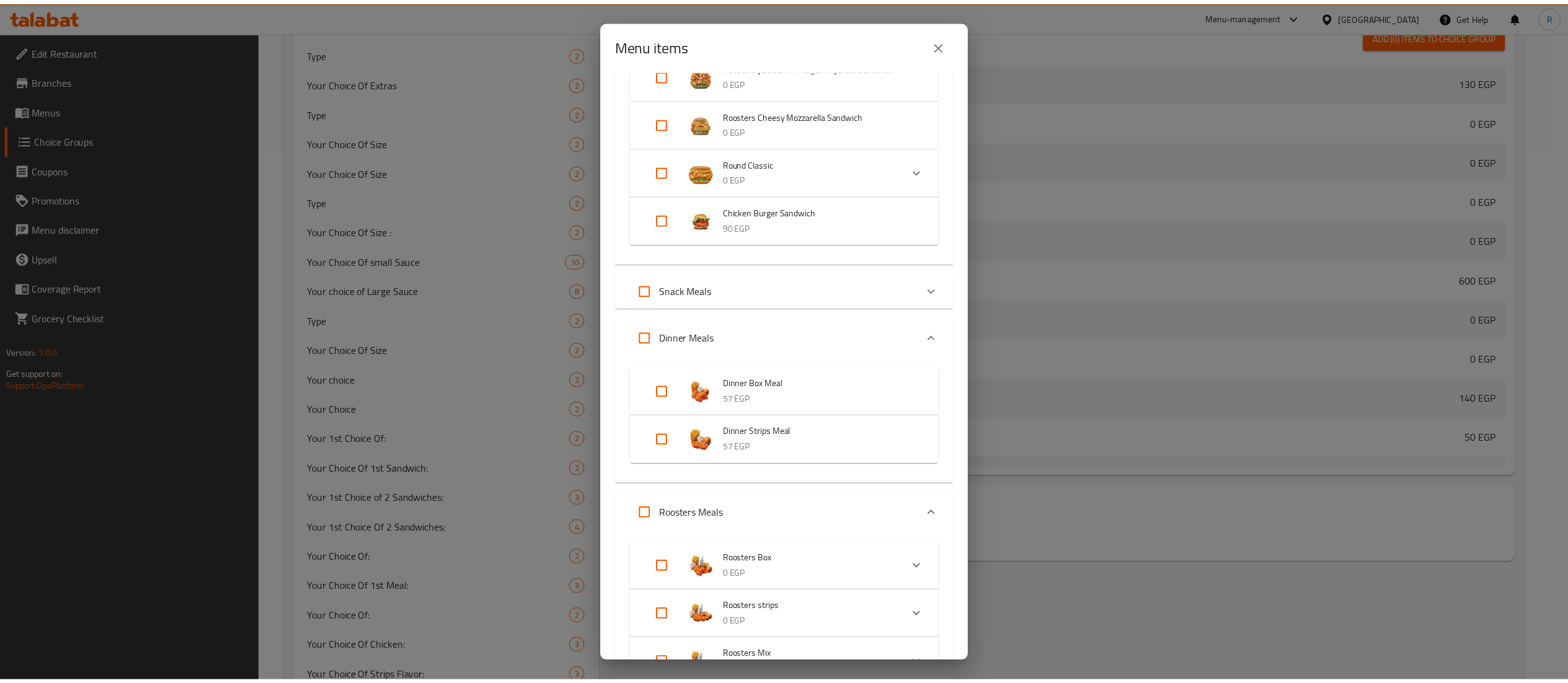
scroll to position [383, 0]
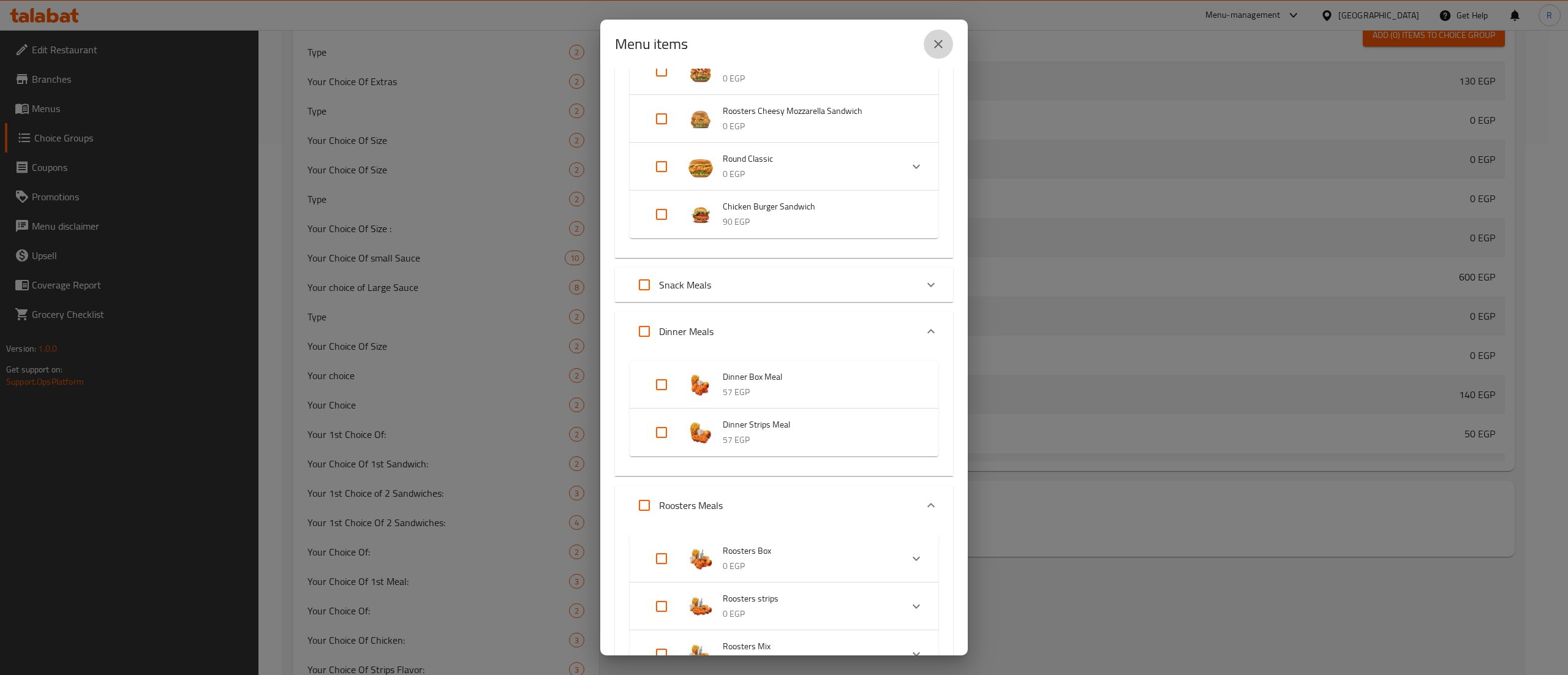
click at [940, 43] on icon "close" at bounding box center [938, 44] width 8 height 8
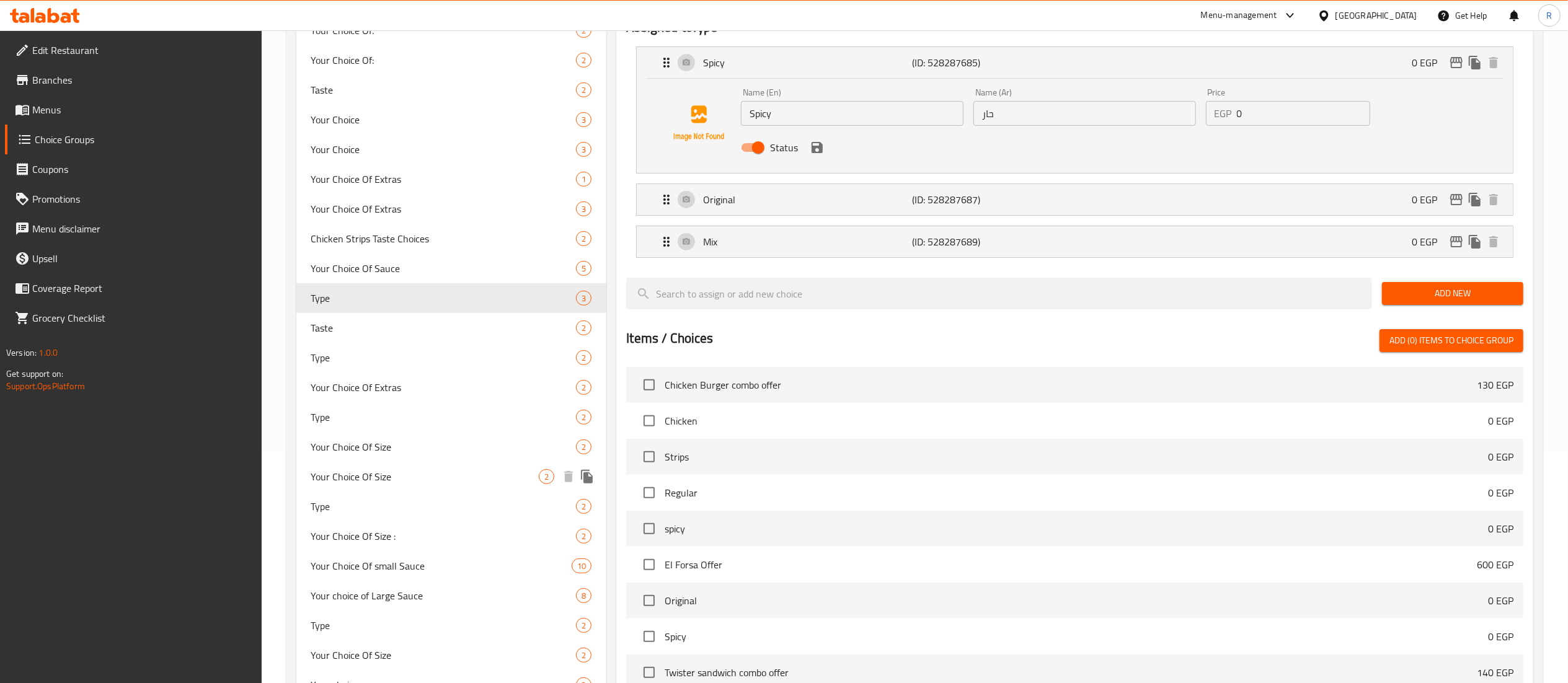
scroll to position [260, 0]
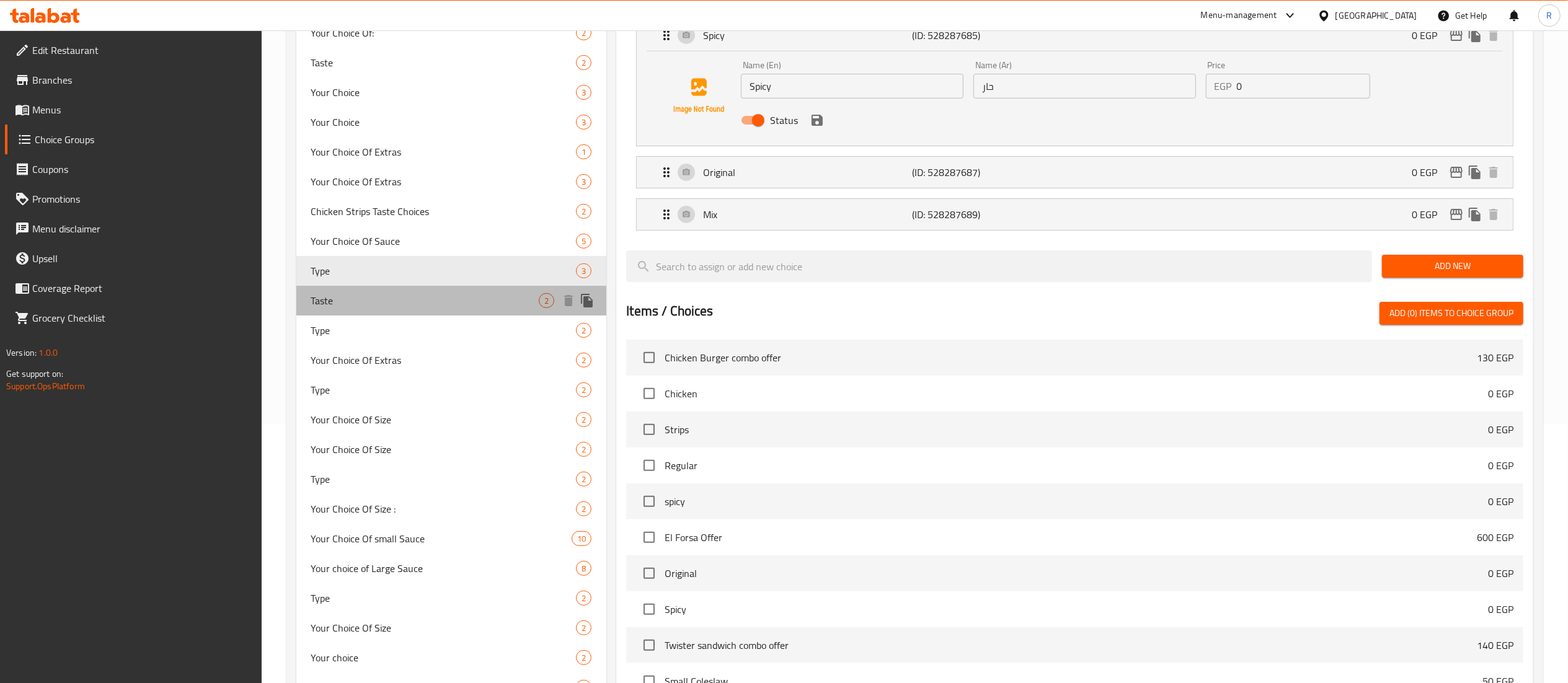
click at [347, 299] on span "Taste" at bounding box center [425, 301] width 228 height 15
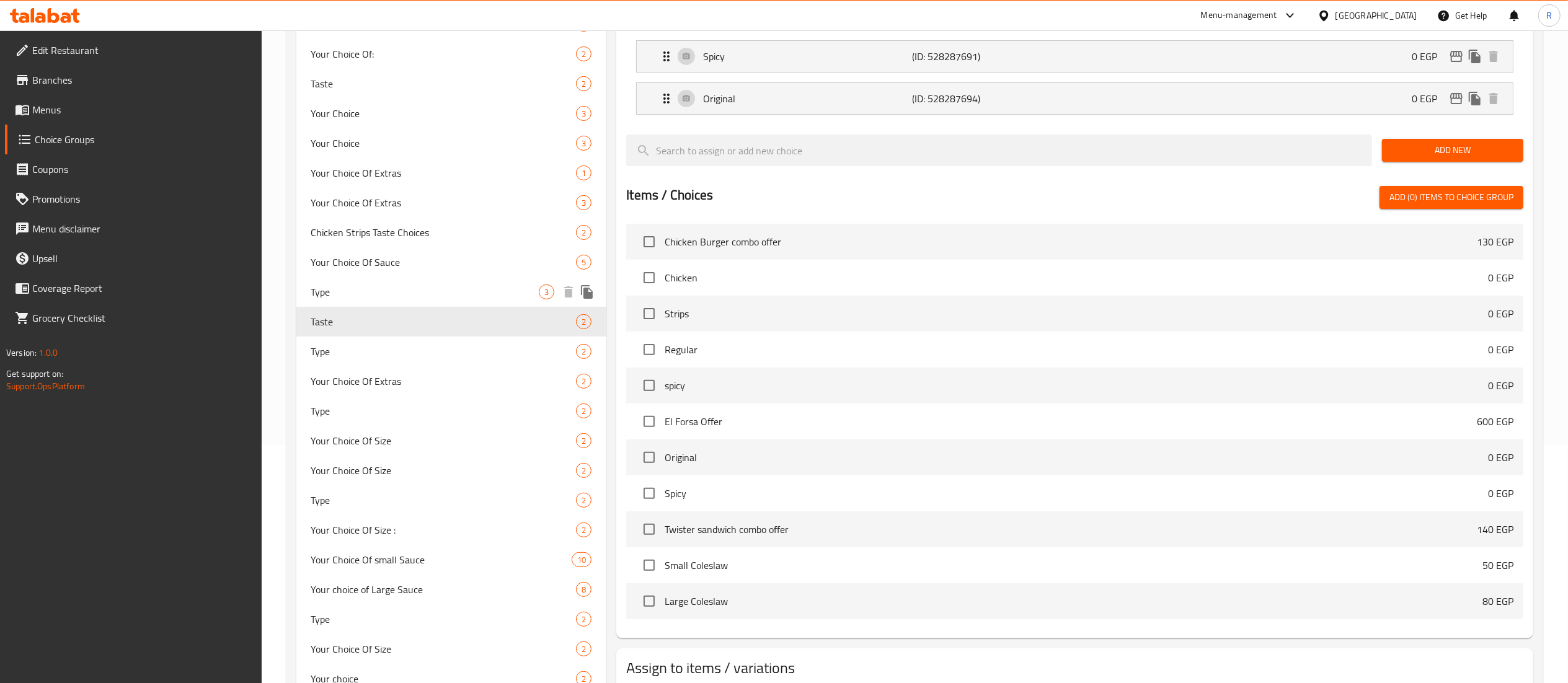
scroll to position [237, 0]
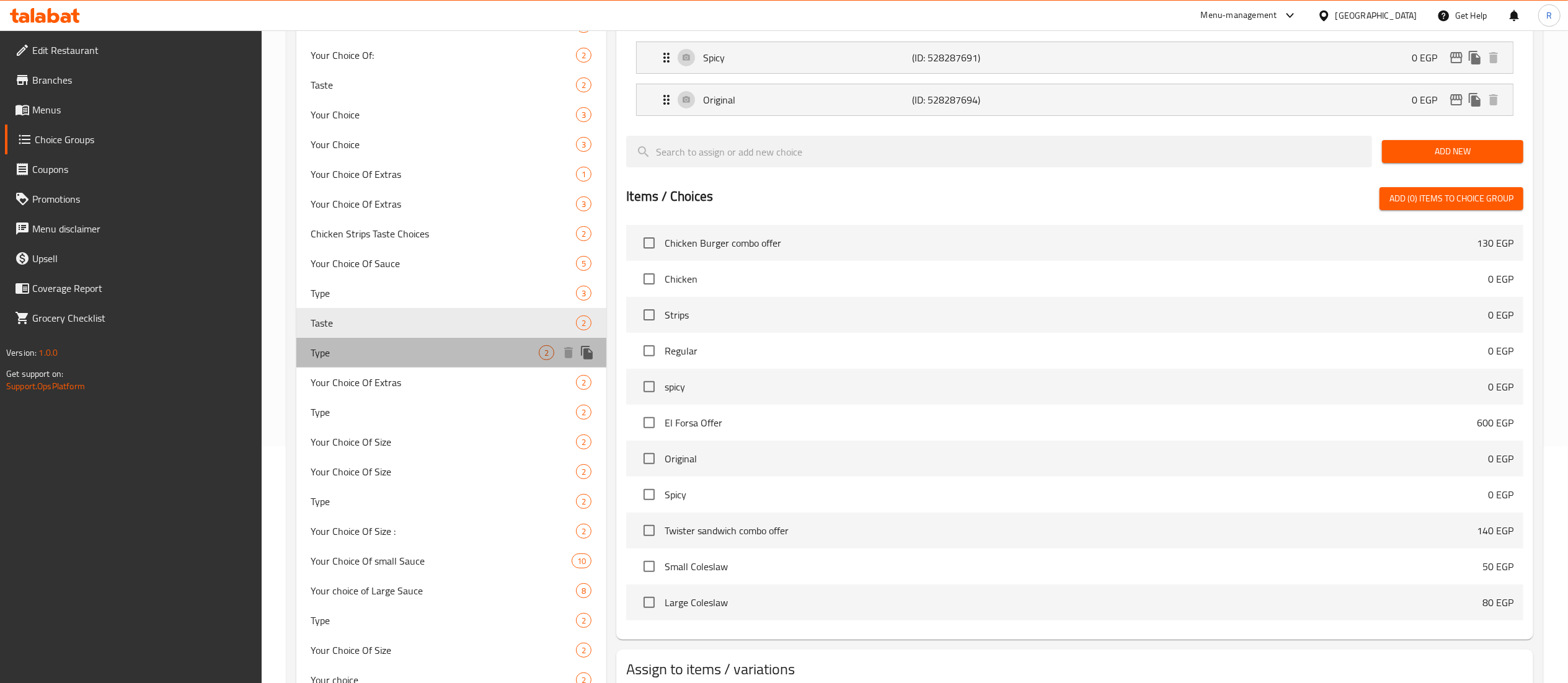
click at [357, 352] on span "Type" at bounding box center [425, 352] width 228 height 15
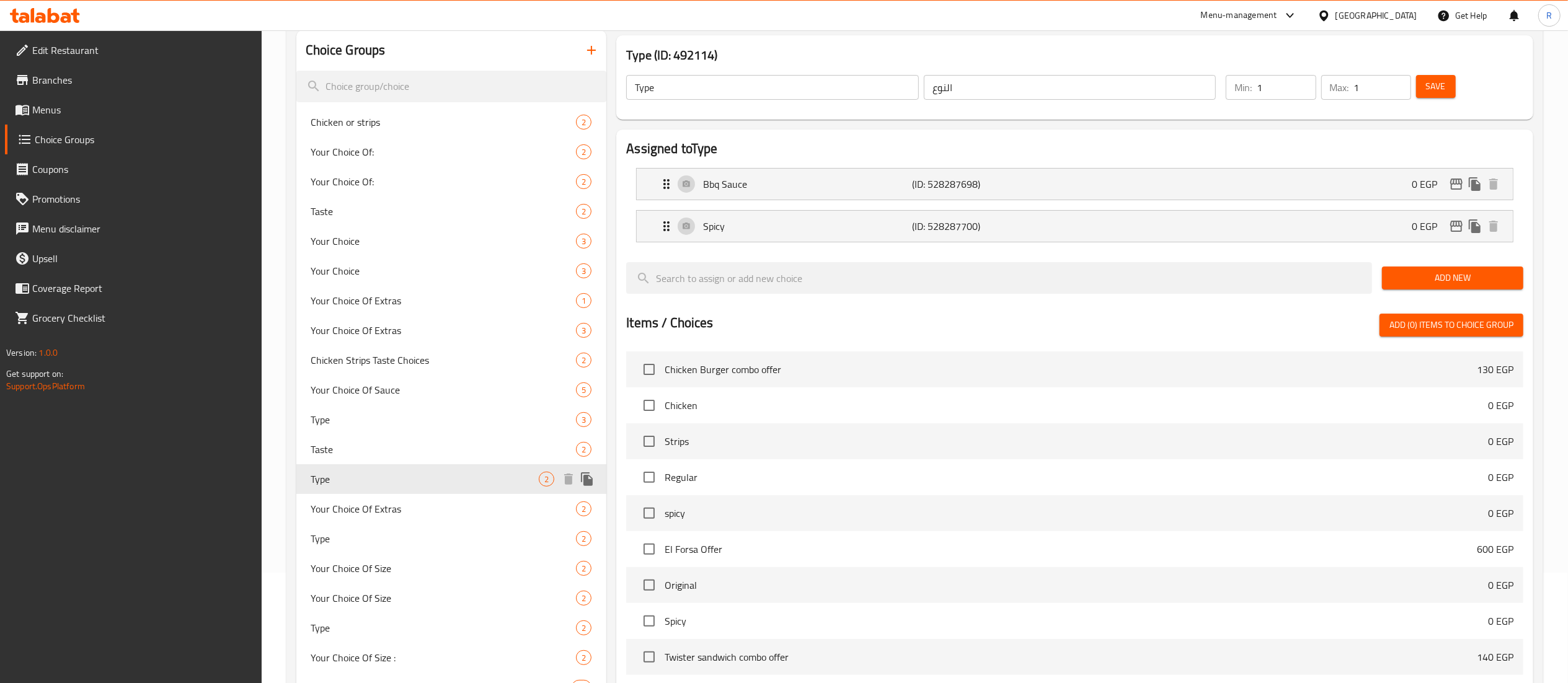
scroll to position [108, 0]
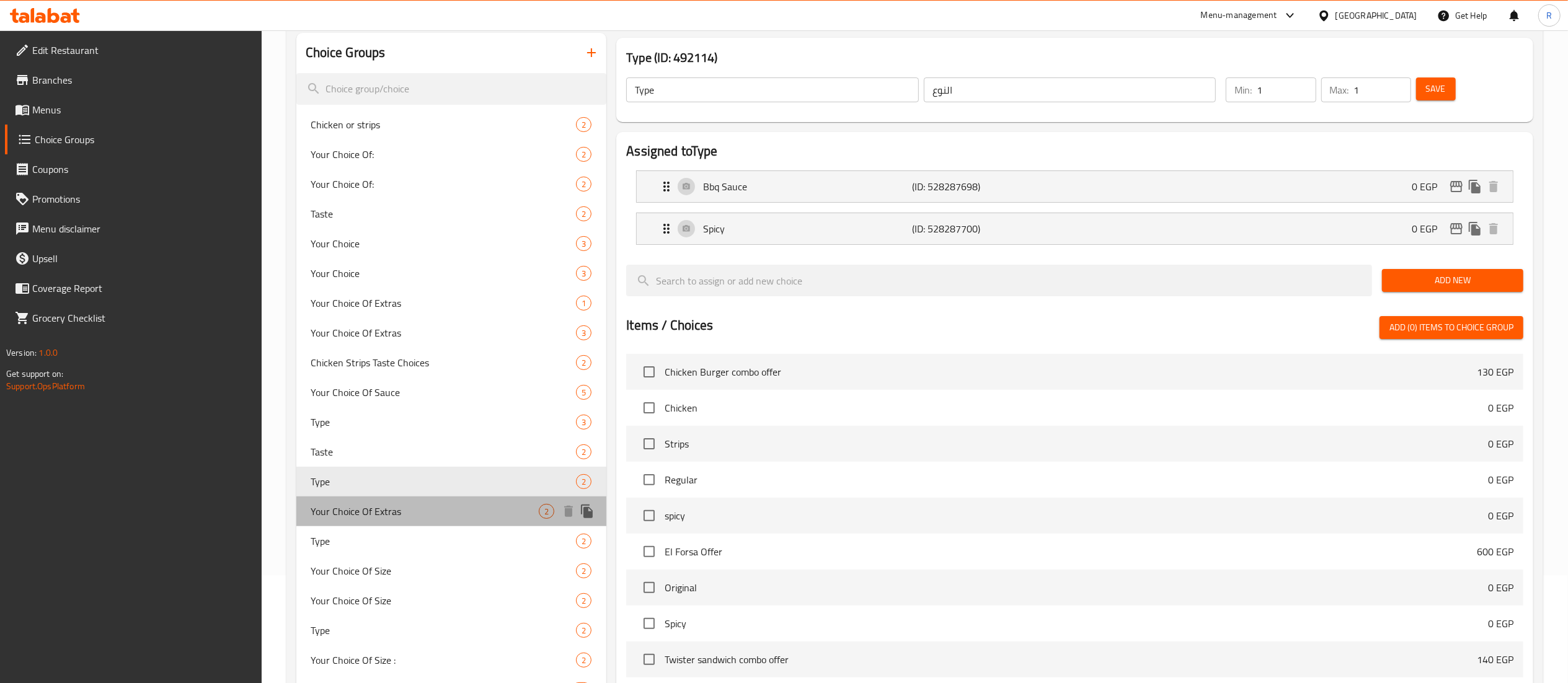
click at [404, 512] on span "Your Choice Of Extras" at bounding box center [425, 511] width 228 height 15
type input "Your Choice Of Extras"
type input "إختيارك من الإضافات"
type input "0"
type input "2"
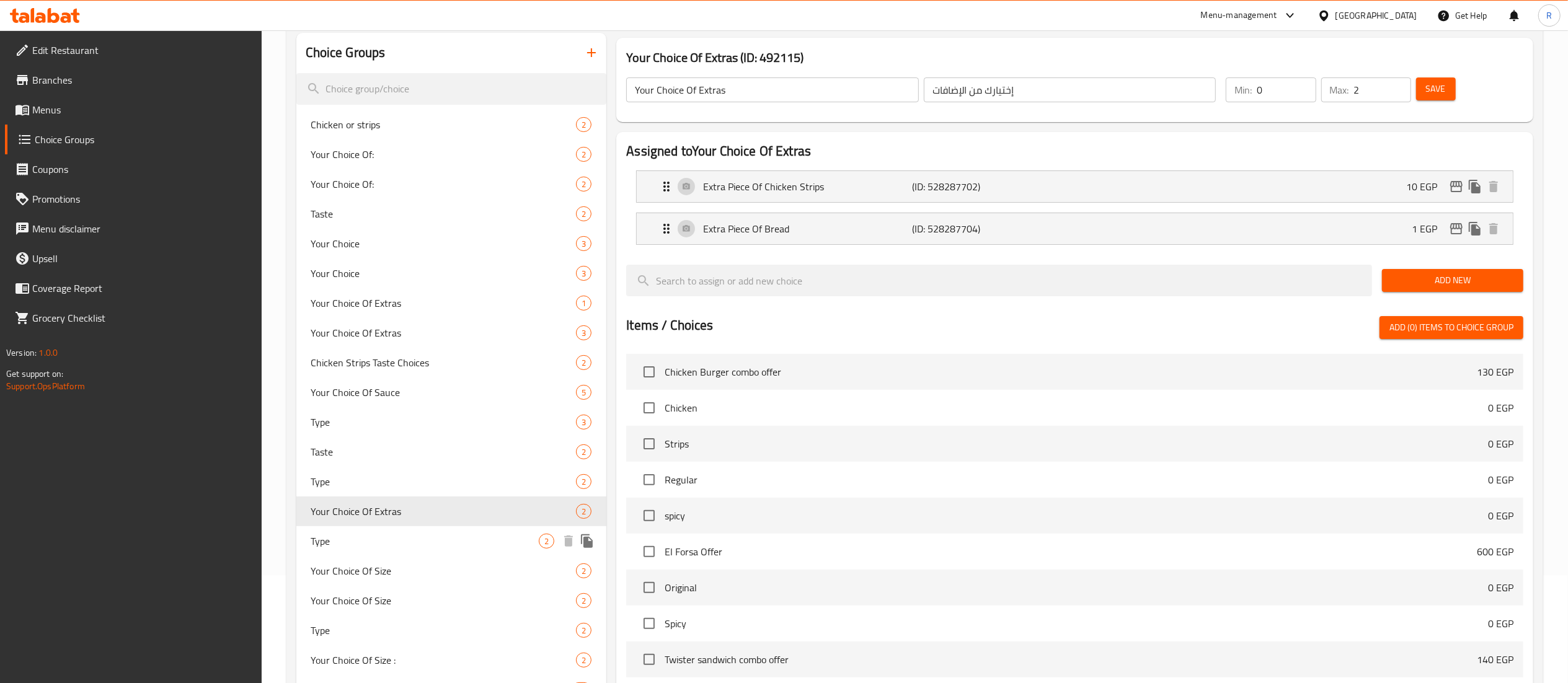
click at [417, 542] on span "Type" at bounding box center [425, 541] width 228 height 15
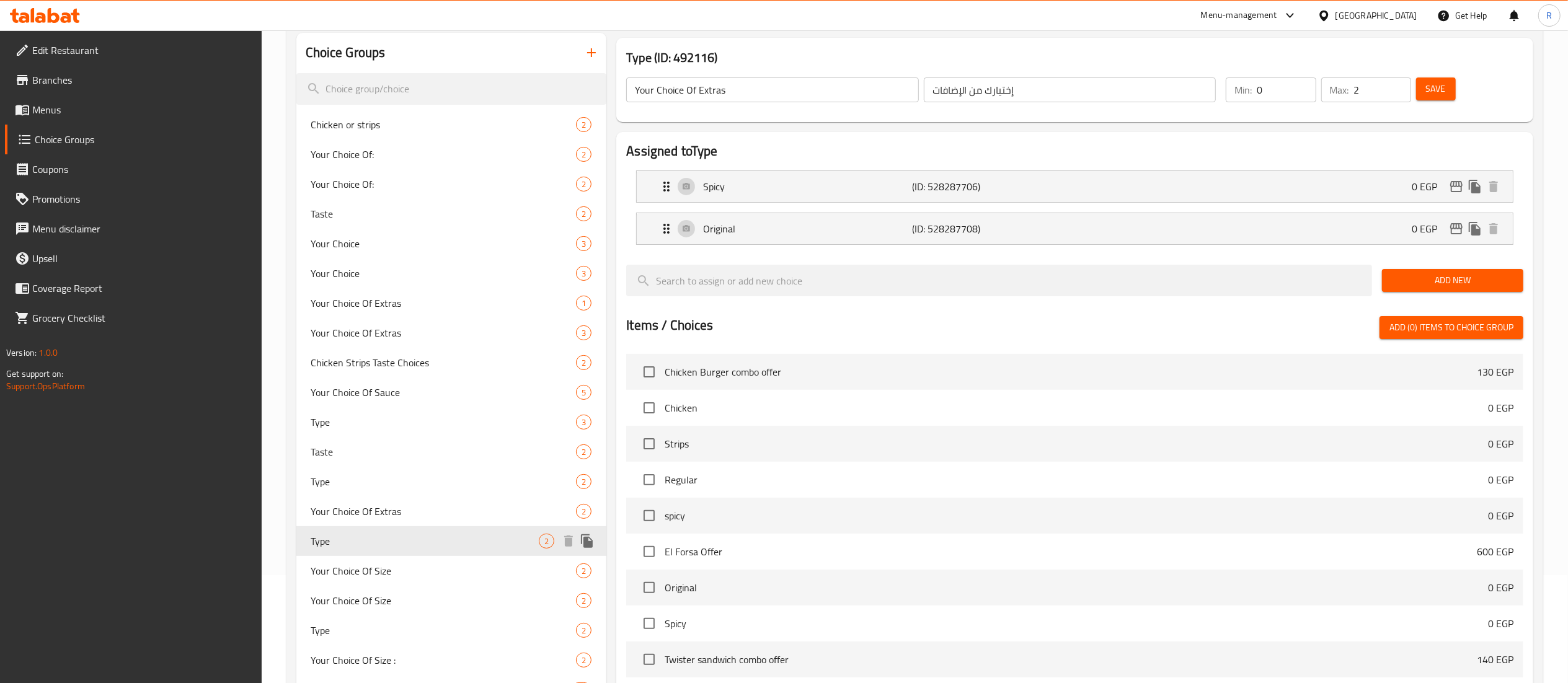
type input "Type"
type input "النوع"
type input "1"
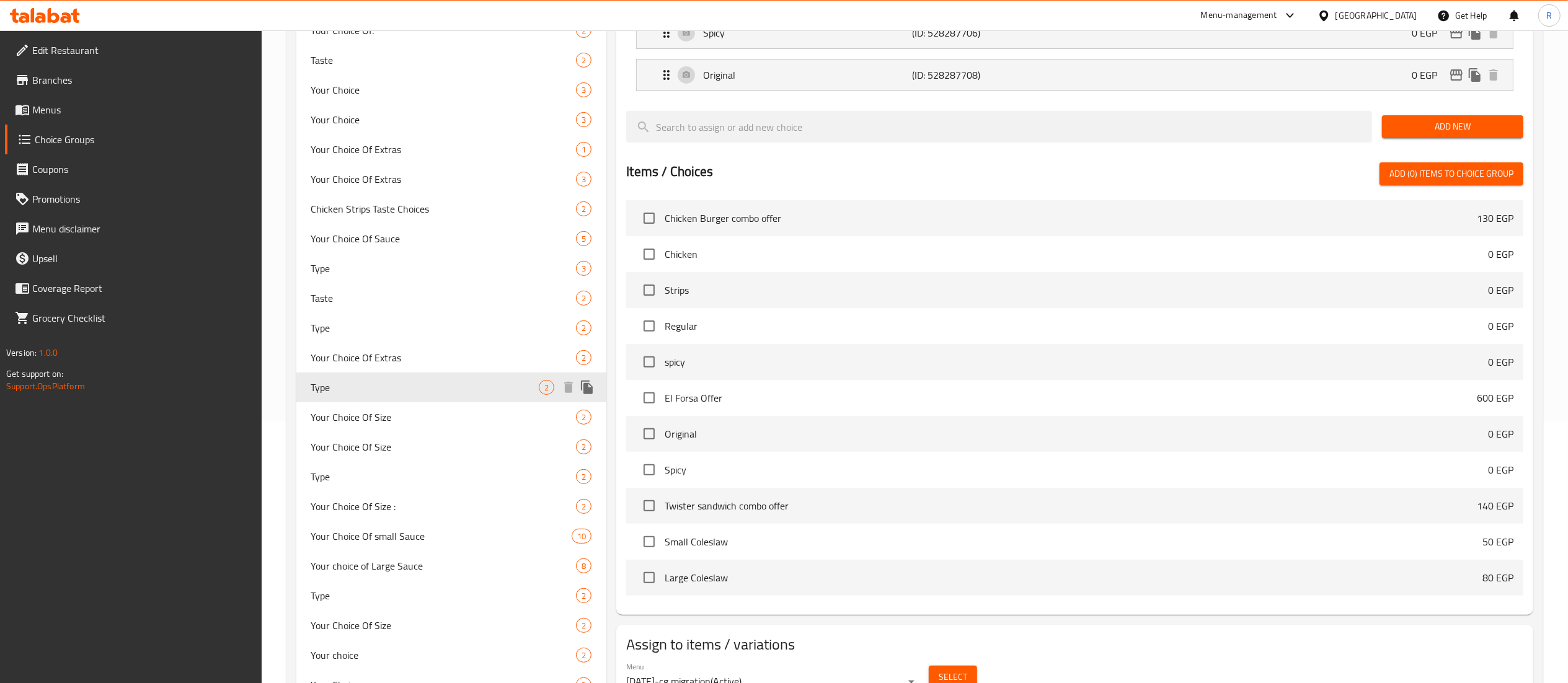
scroll to position [263, 0]
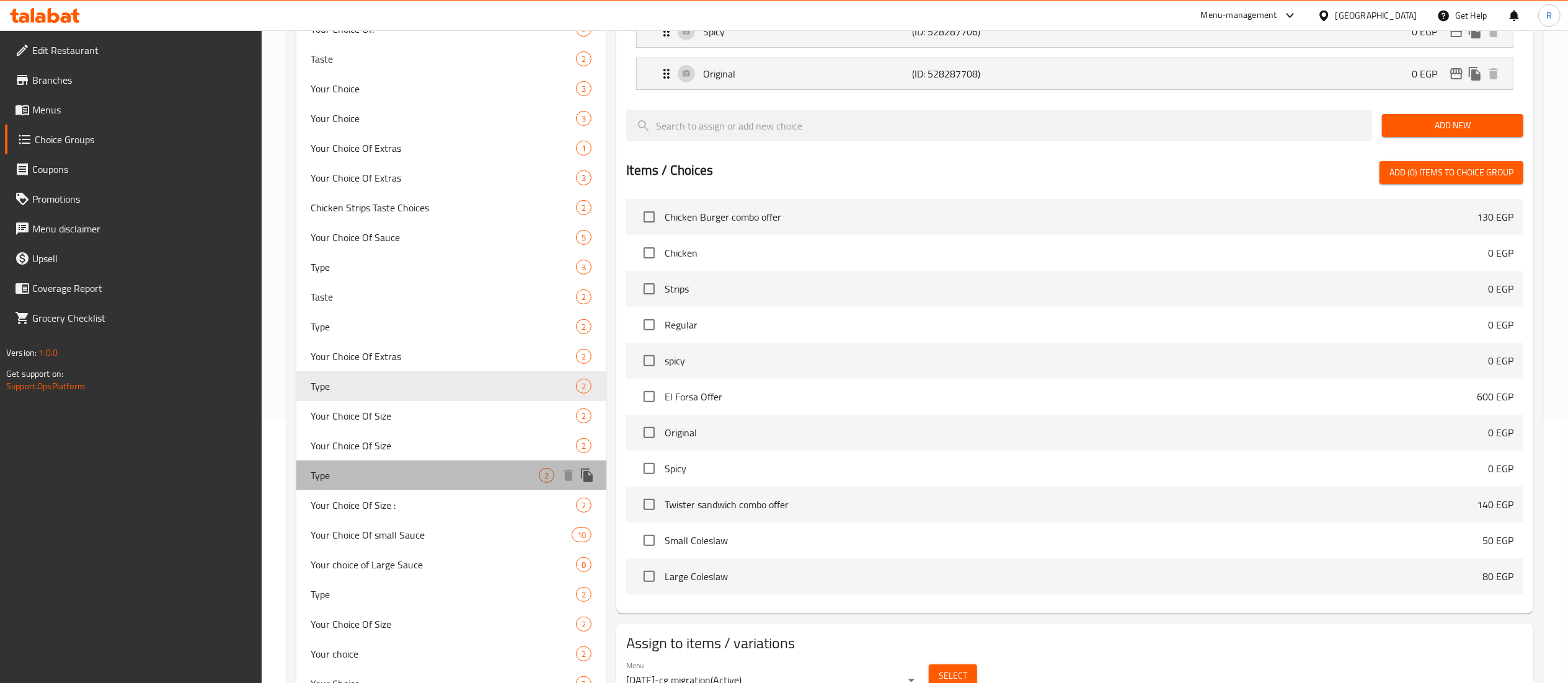
click at [351, 480] on span "Type" at bounding box center [425, 476] width 228 height 15
type input "2"
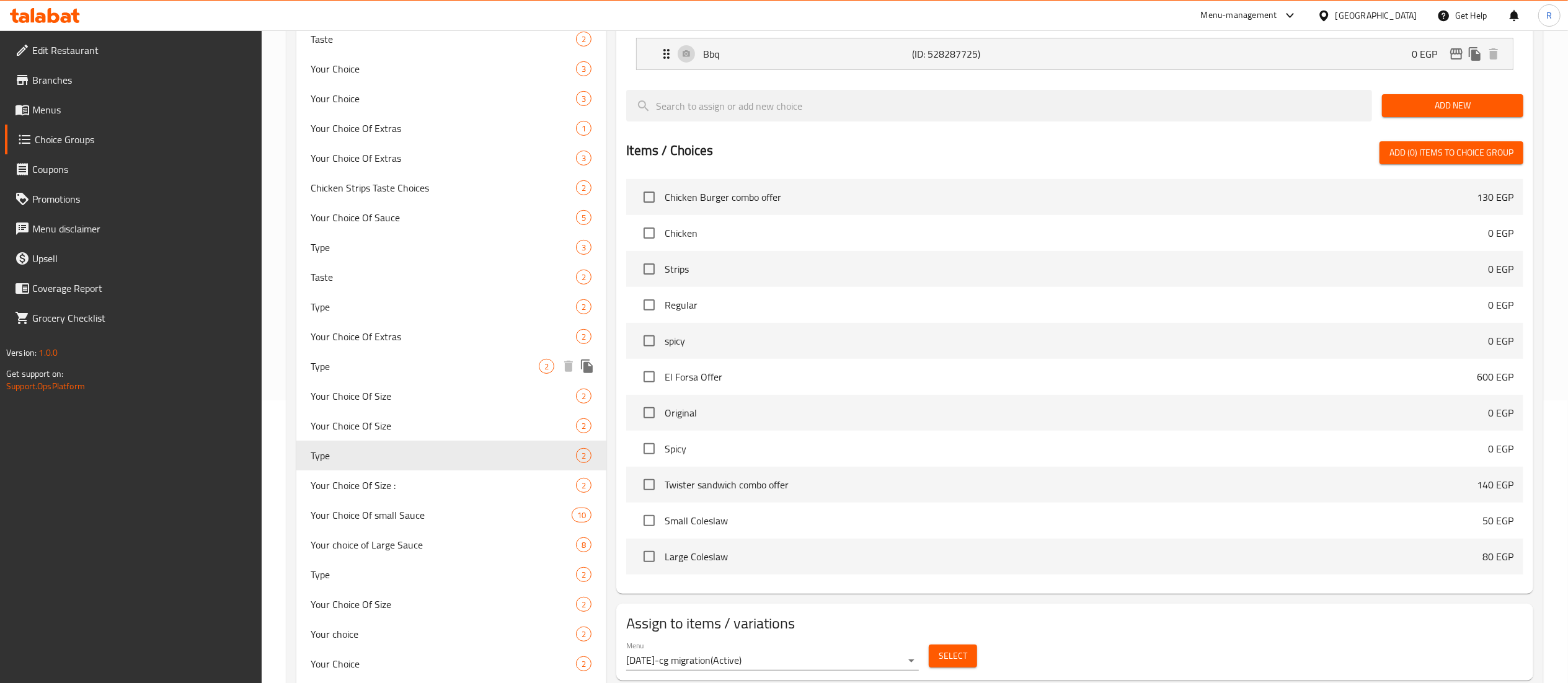
scroll to position [285, 0]
